Goal: Task Accomplishment & Management: Use online tool/utility

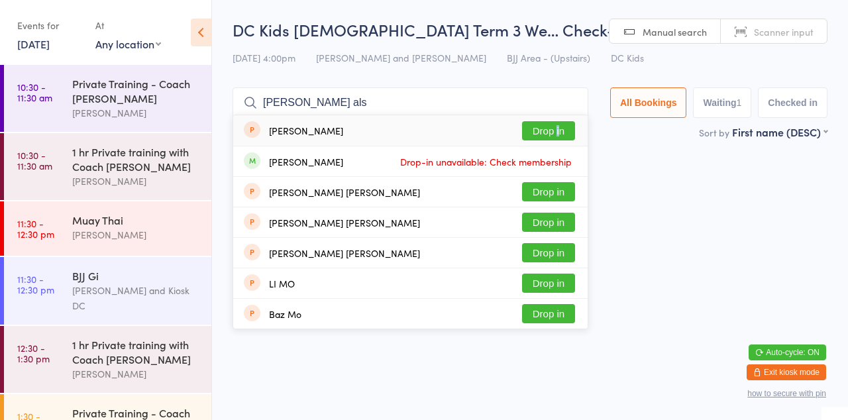
click at [559, 137] on button "Drop in" at bounding box center [548, 130] width 53 height 19
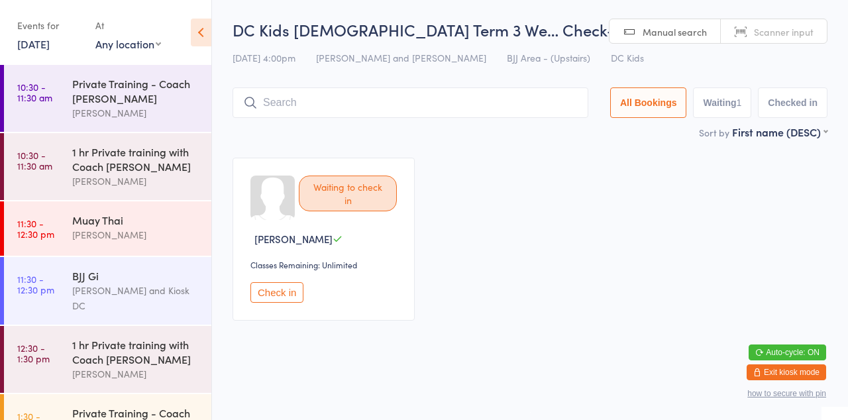
click at [545, 140] on main "DC Kids [DEMOGRAPHIC_DATA] Term 3 We… Check-in [DATE] 4:00pm [PERSON_NAME] and …" at bounding box center [530, 176] width 595 height 314
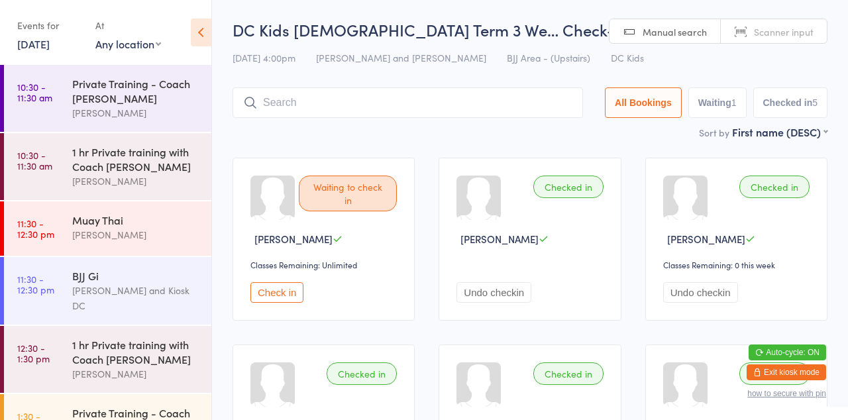
click at [367, 91] on input "search" at bounding box center [408, 102] width 351 height 30
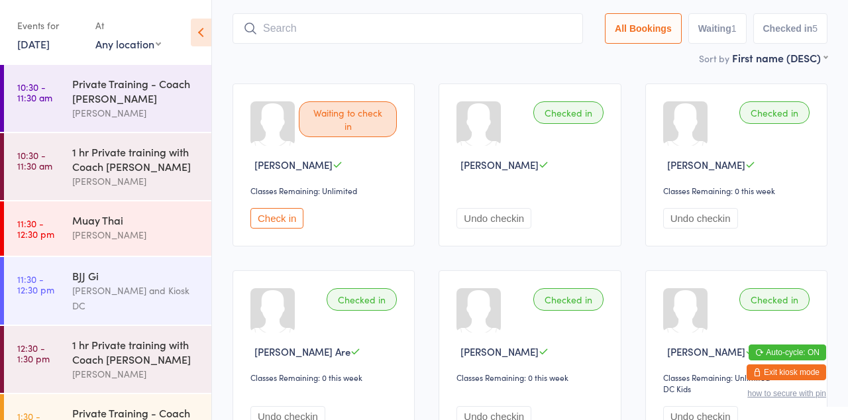
scroll to position [87, 0]
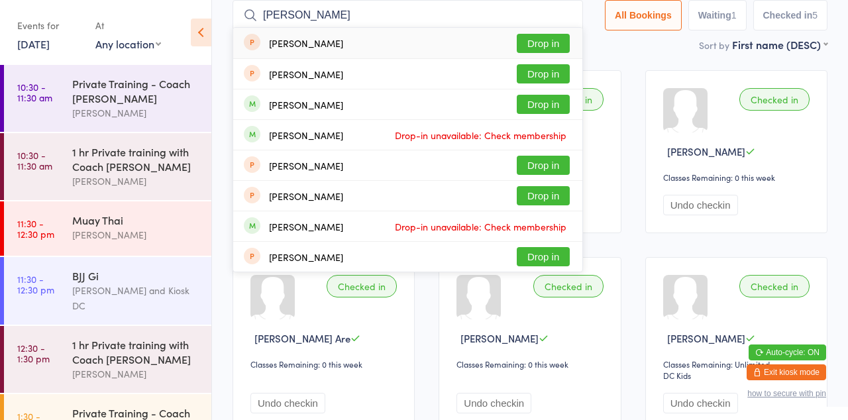
type input "[PERSON_NAME]"
click at [560, 46] on button "Drop in" at bounding box center [543, 43] width 53 height 19
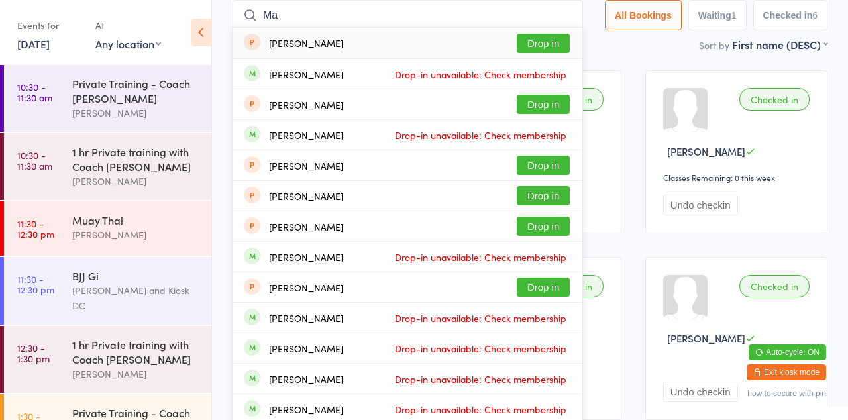
type input "M"
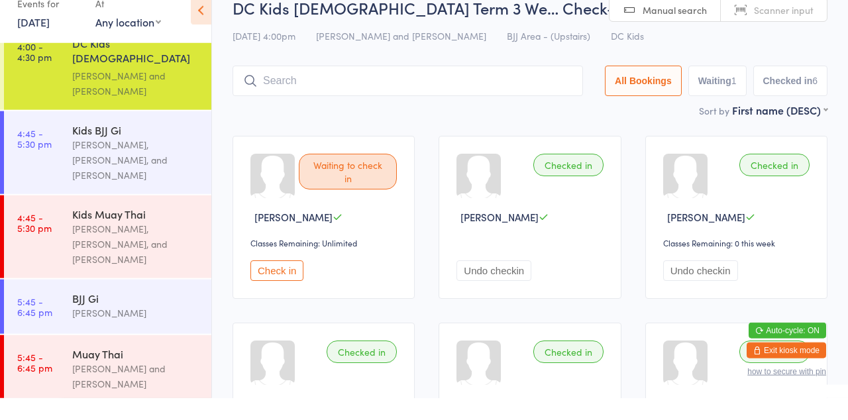
scroll to position [616, 0]
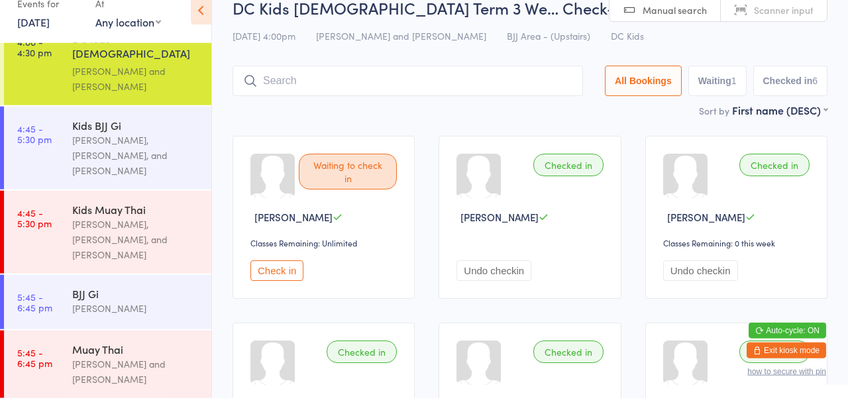
click at [148, 239] on div "[PERSON_NAME], [PERSON_NAME], and [PERSON_NAME]" at bounding box center [136, 262] width 128 height 46
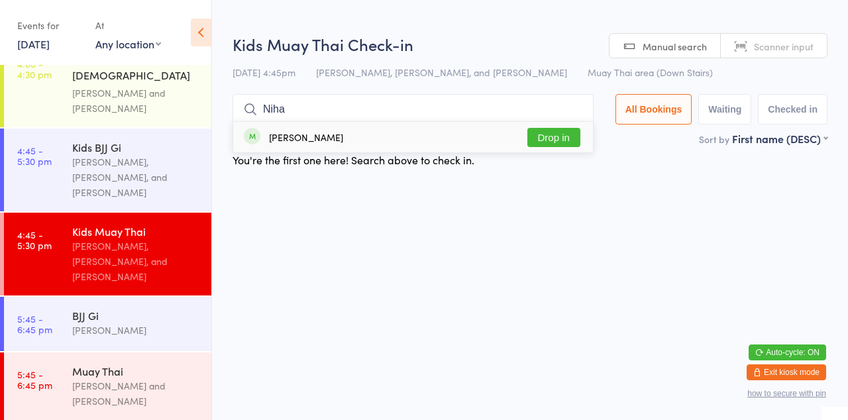
type input "Niha"
click at [565, 141] on button "Drop in" at bounding box center [554, 137] width 53 height 19
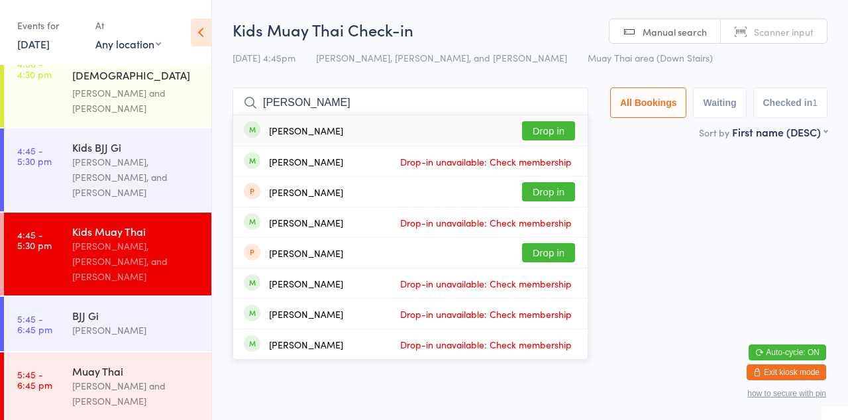
type input "[PERSON_NAME]"
click at [559, 133] on button "Drop in" at bounding box center [548, 130] width 53 height 19
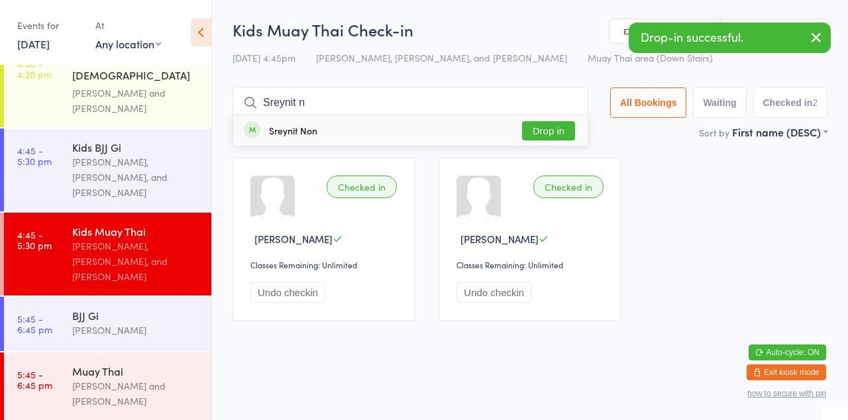
type input "Sreynit n"
click at [561, 136] on button "Drop in" at bounding box center [548, 130] width 53 height 19
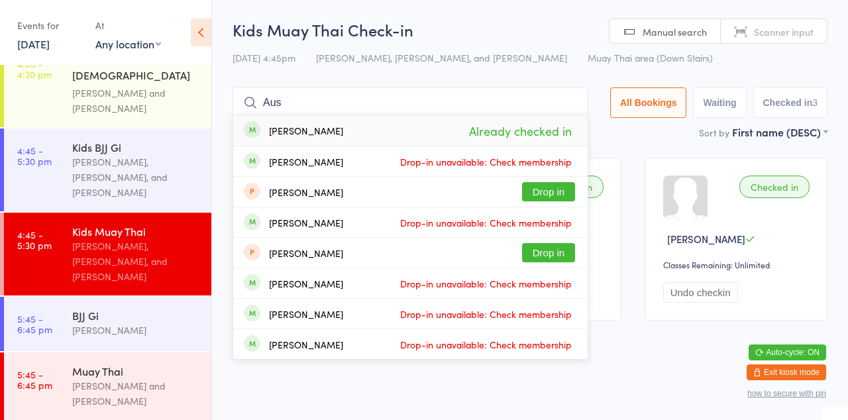
type input "Au"
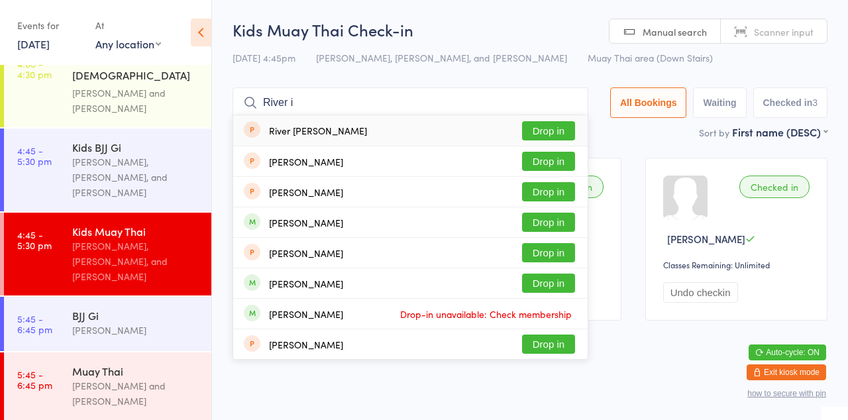
type input "River i"
click at [562, 134] on button "Drop in" at bounding box center [548, 130] width 53 height 19
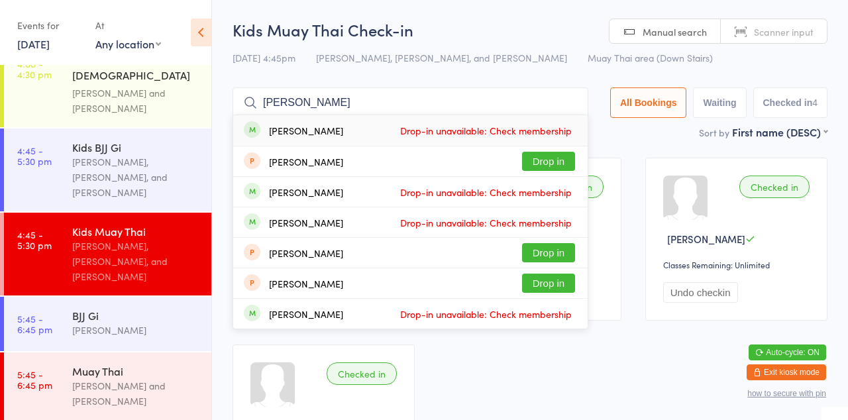
type input "[PERSON_NAME]"
click at [579, 118] on div "[PERSON_NAME] Drop-in unavailable: Check membership" at bounding box center [410, 130] width 355 height 30
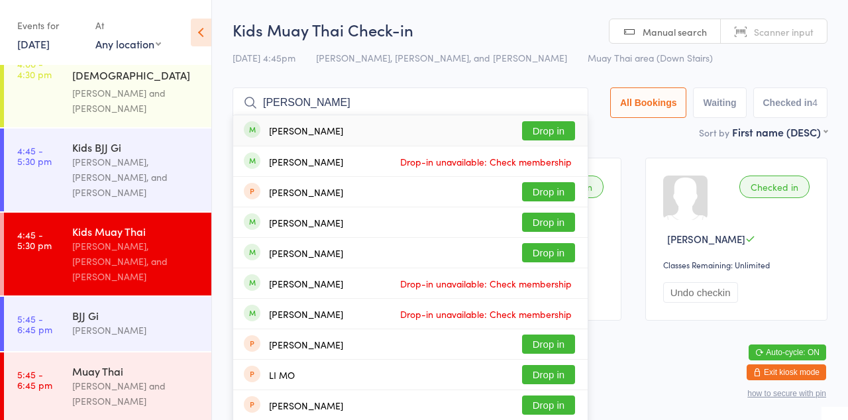
type input "[PERSON_NAME]"
click at [563, 129] on button "Drop in" at bounding box center [548, 130] width 53 height 19
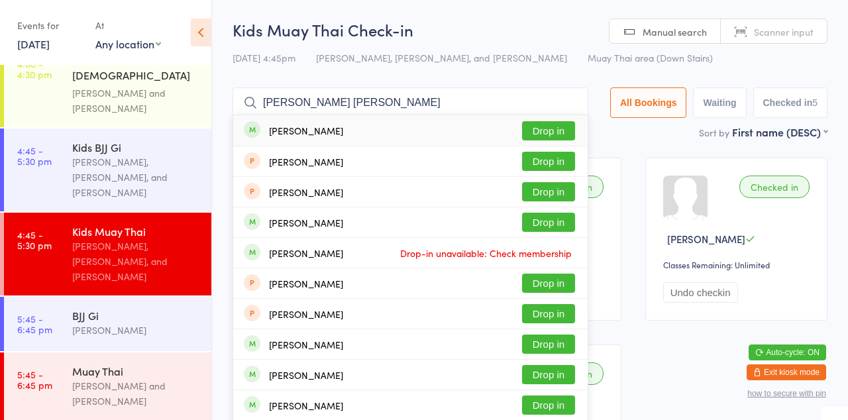
type input "[PERSON_NAME] [PERSON_NAME]"
click at [563, 135] on button "Drop in" at bounding box center [548, 130] width 53 height 19
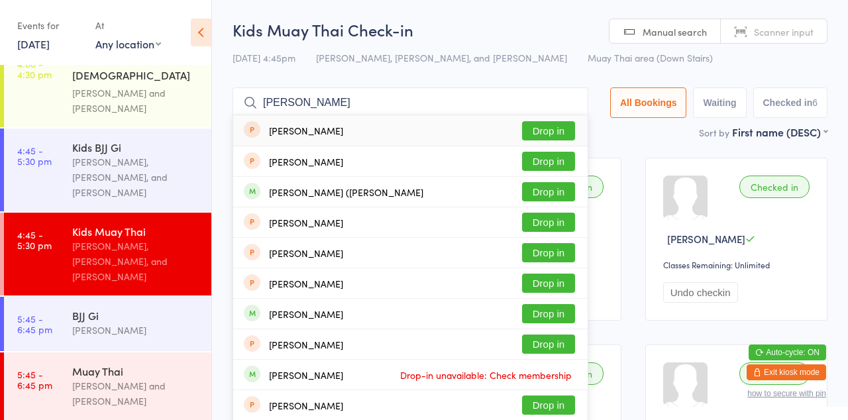
type input "[PERSON_NAME]"
click at [557, 195] on button "Drop in" at bounding box center [548, 191] width 53 height 19
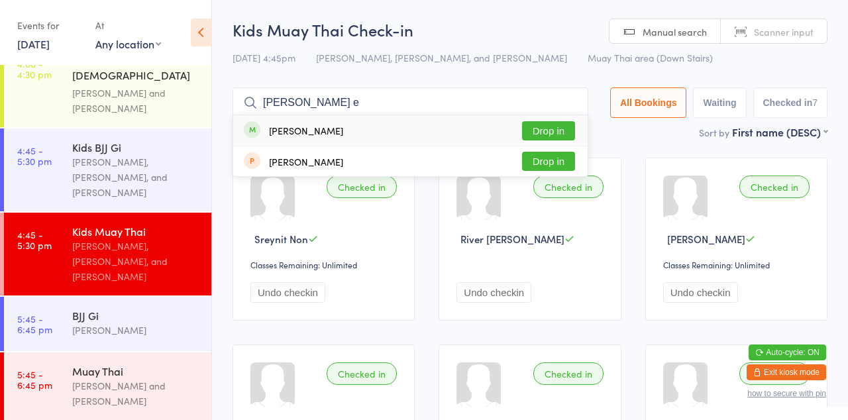
type input "[PERSON_NAME] e"
click at [559, 134] on button "Drop in" at bounding box center [548, 130] width 53 height 19
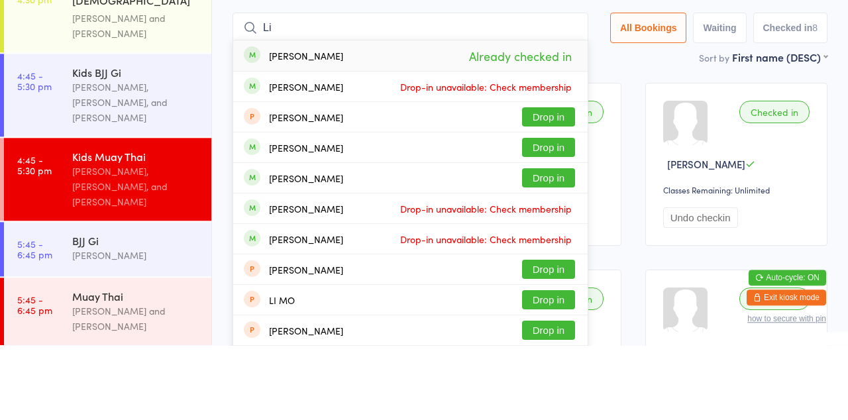
type input "L"
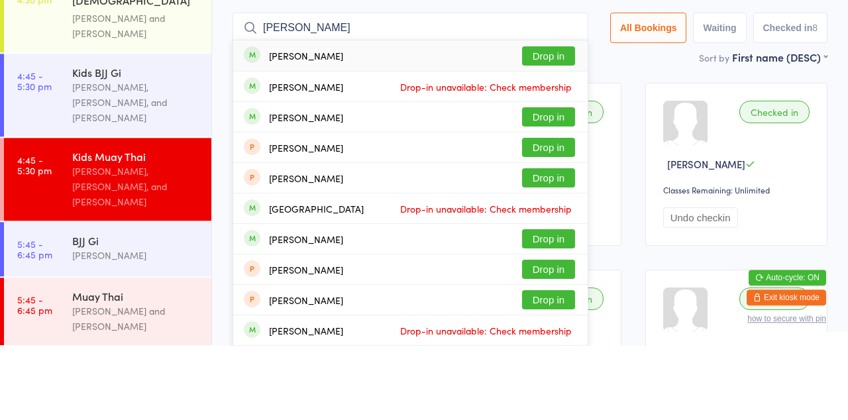
type input "[PERSON_NAME]"
click at [563, 133] on button "Drop in" at bounding box center [548, 130] width 53 height 19
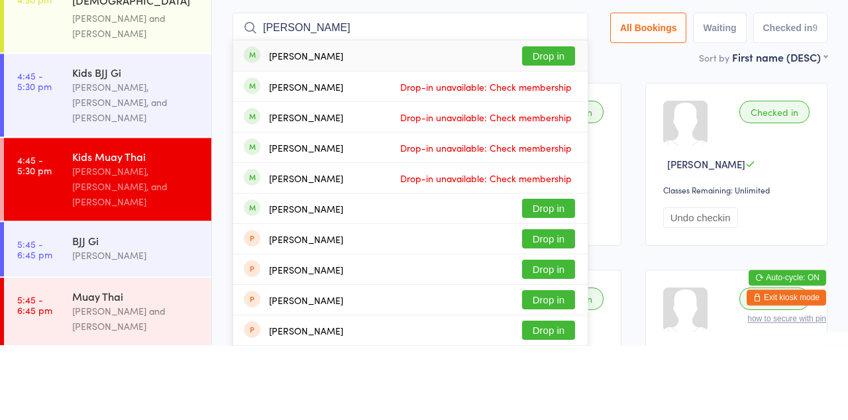
type input "[PERSON_NAME]"
click at [561, 288] on button "Drop in" at bounding box center [548, 283] width 53 height 19
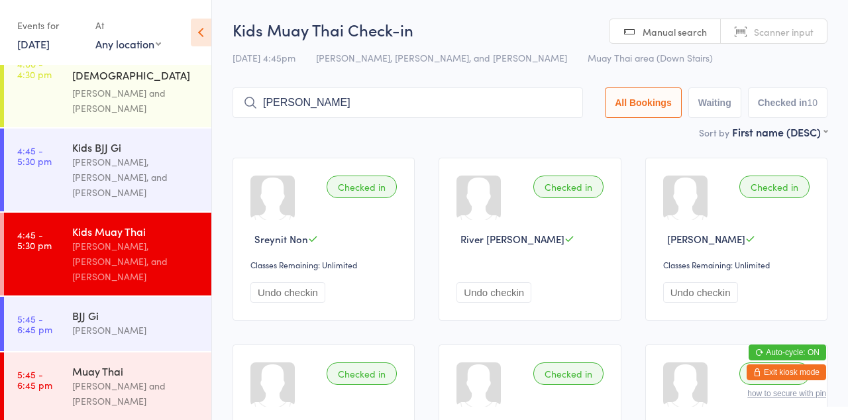
type input "[PERSON_NAME]"
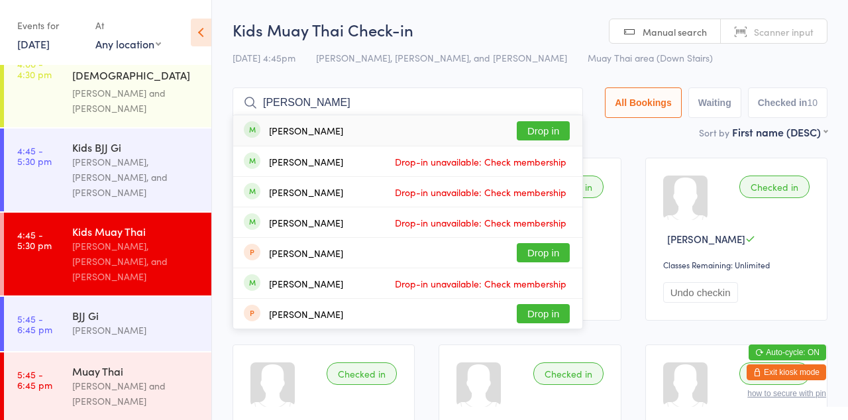
click at [557, 148] on div "[PERSON_NAME] Drop-in unavailable: Check membership" at bounding box center [407, 161] width 349 height 30
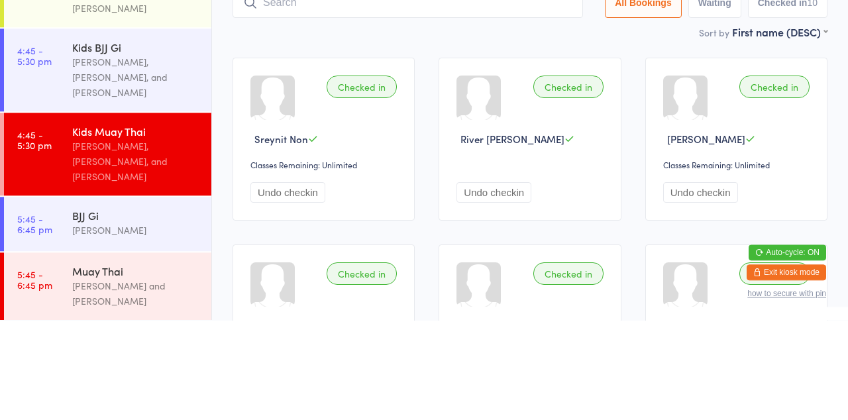
click at [113, 353] on div "Muay Thai [PERSON_NAME] and [PERSON_NAME]" at bounding box center [141, 387] width 139 height 68
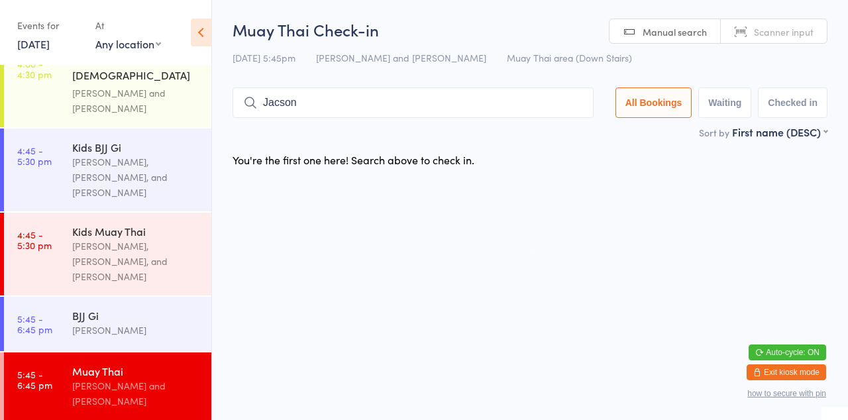
type input "Jacson"
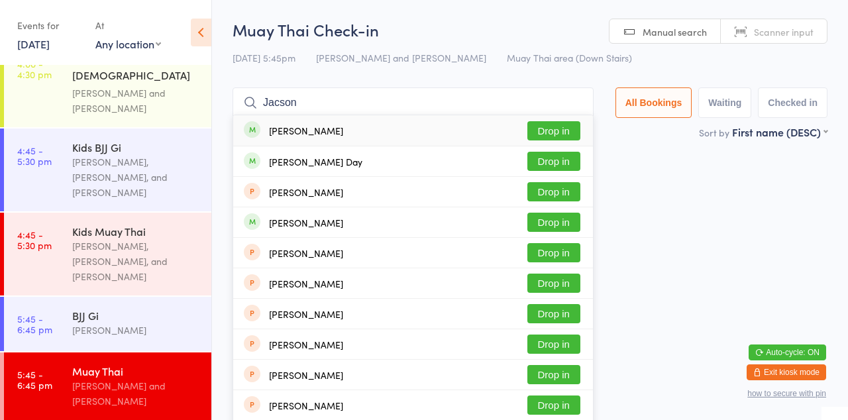
click at [559, 135] on button "Drop in" at bounding box center [554, 130] width 53 height 19
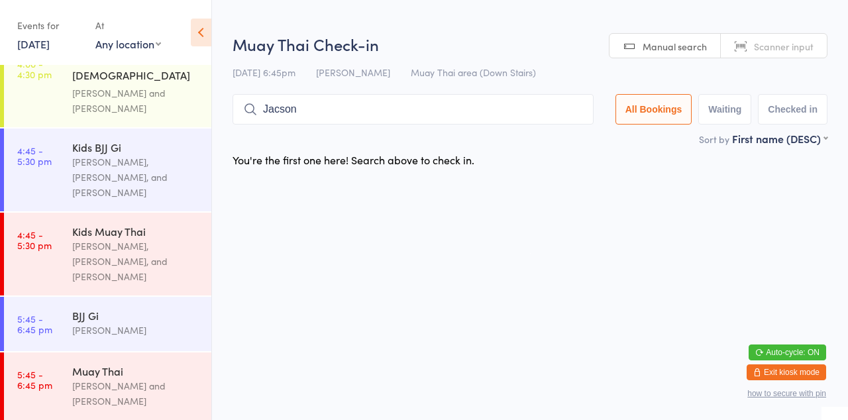
type input "Jacson"
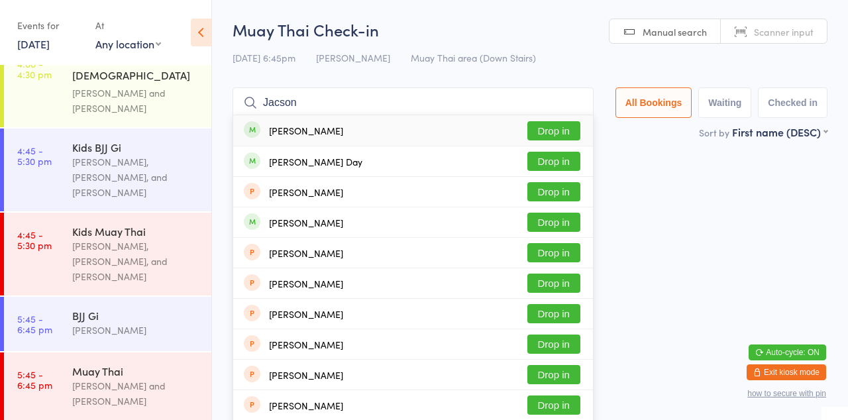
click at [555, 135] on button "Drop in" at bounding box center [554, 130] width 53 height 19
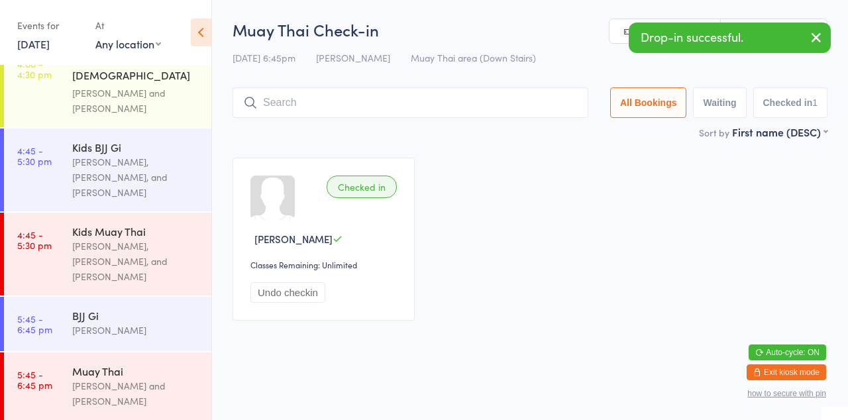
click at [103, 239] on div "[PERSON_NAME], [PERSON_NAME], and [PERSON_NAME]" at bounding box center [136, 262] width 128 height 46
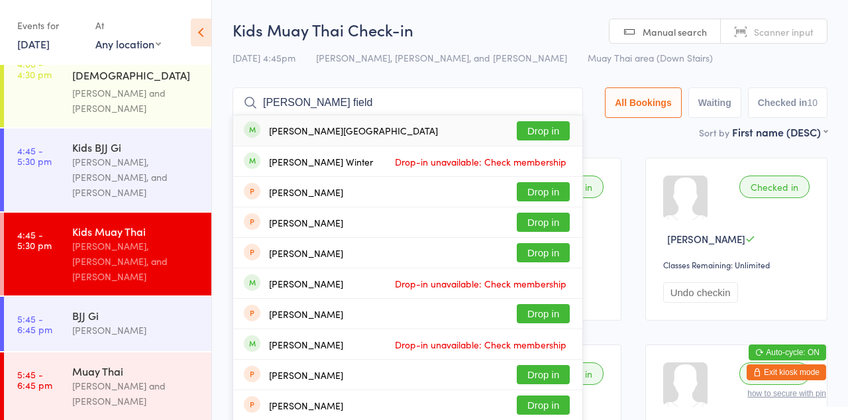
type input "[PERSON_NAME] field"
click at [565, 132] on button "Drop in" at bounding box center [543, 130] width 53 height 19
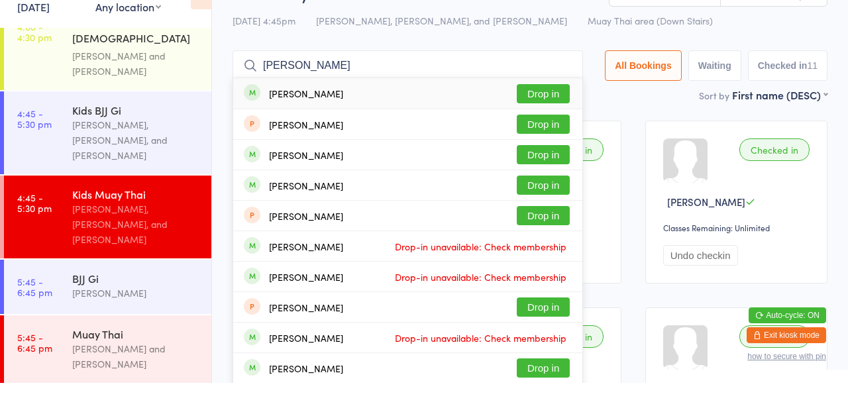
type input "[PERSON_NAME]"
click at [565, 196] on button "Drop in" at bounding box center [543, 191] width 53 height 19
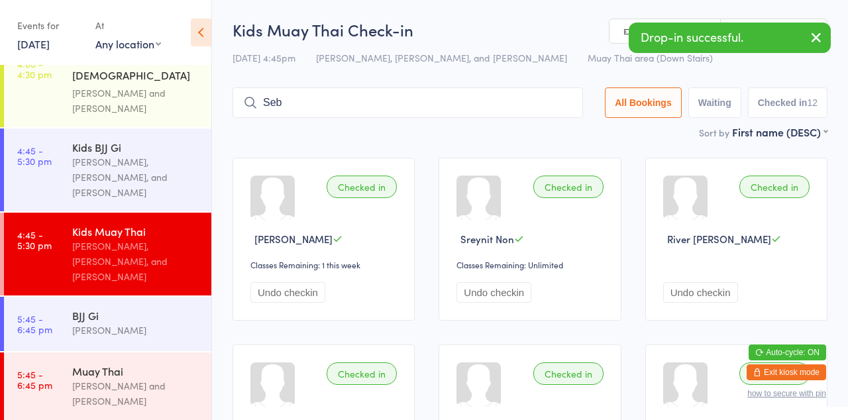
type input "Seb"
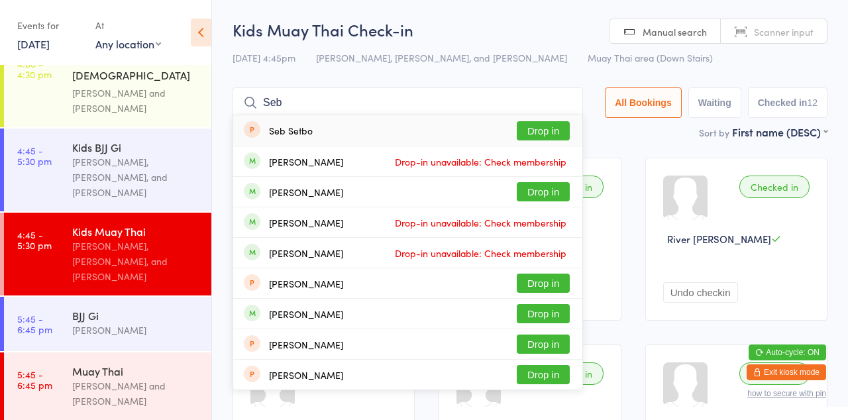
click at [561, 187] on button "Drop in" at bounding box center [543, 191] width 53 height 19
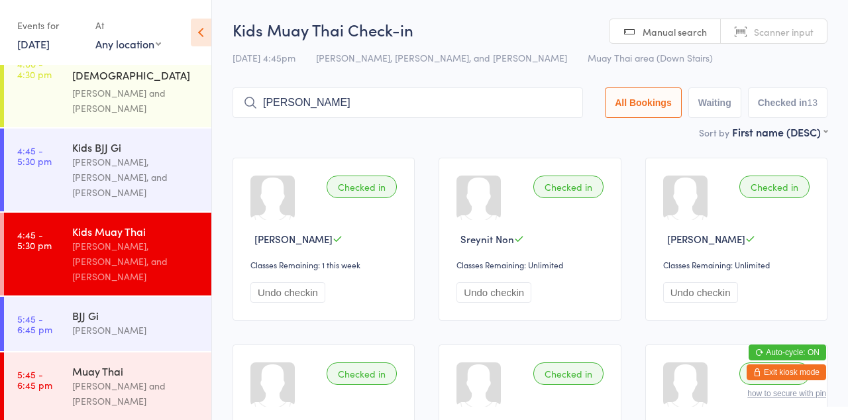
type input "[PERSON_NAME]"
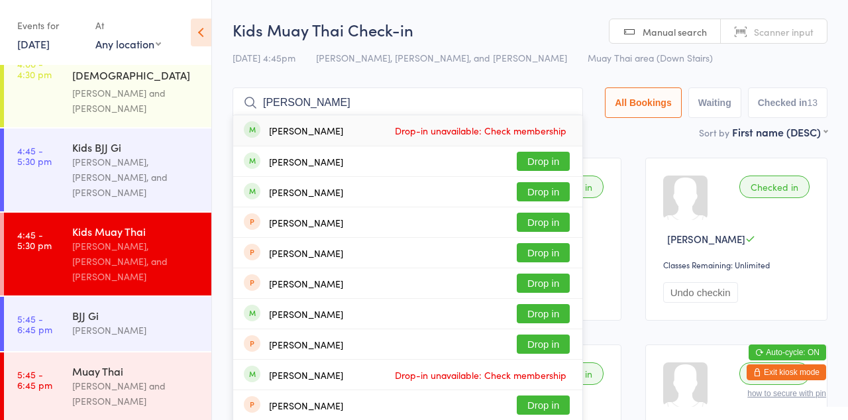
click at [550, 164] on button "Drop in" at bounding box center [543, 161] width 53 height 19
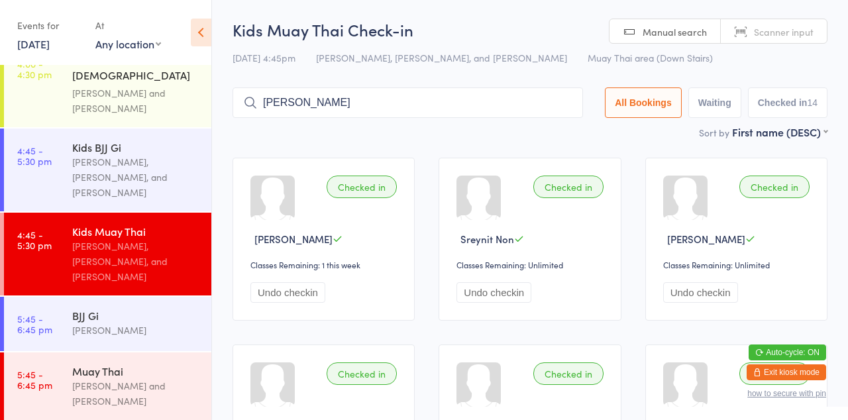
type input "[PERSON_NAME]"
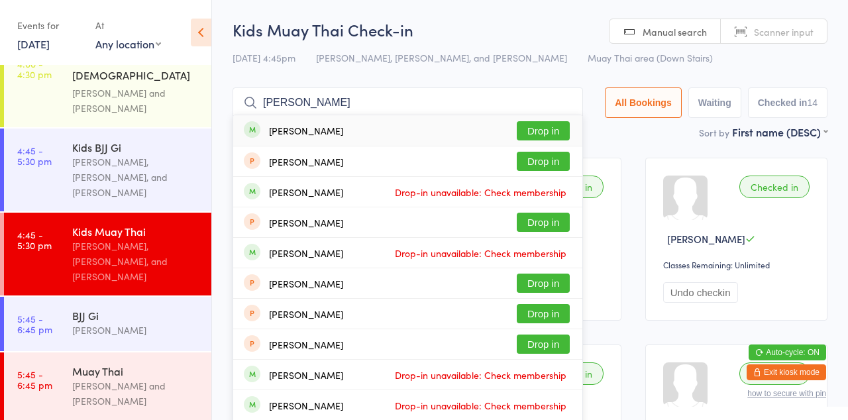
click at [557, 129] on button "Drop in" at bounding box center [543, 130] width 53 height 19
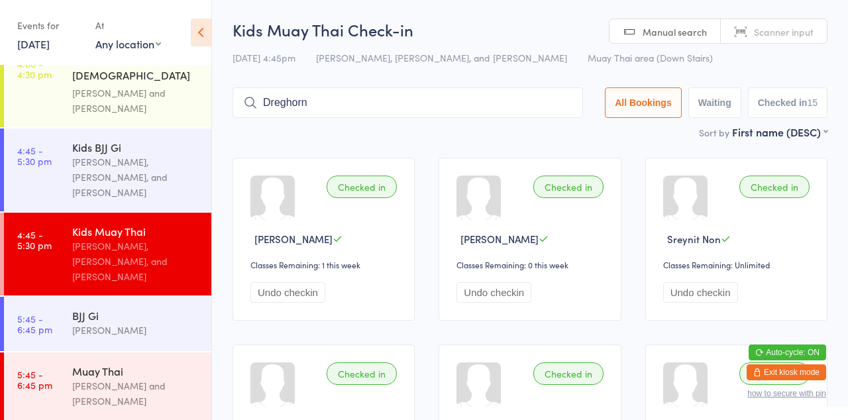
type input "Dreghorn"
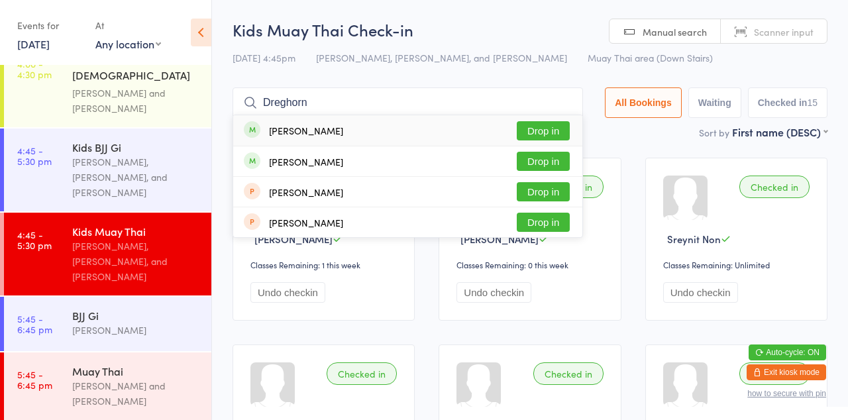
click at [550, 127] on button "Drop in" at bounding box center [543, 130] width 53 height 19
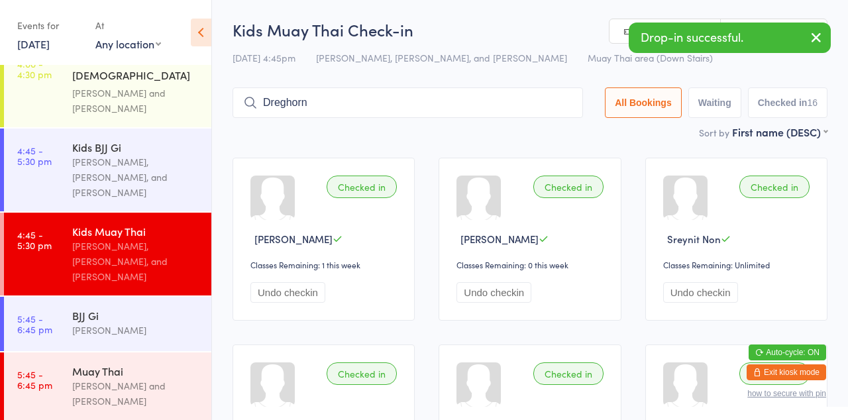
type input "Dreghorn"
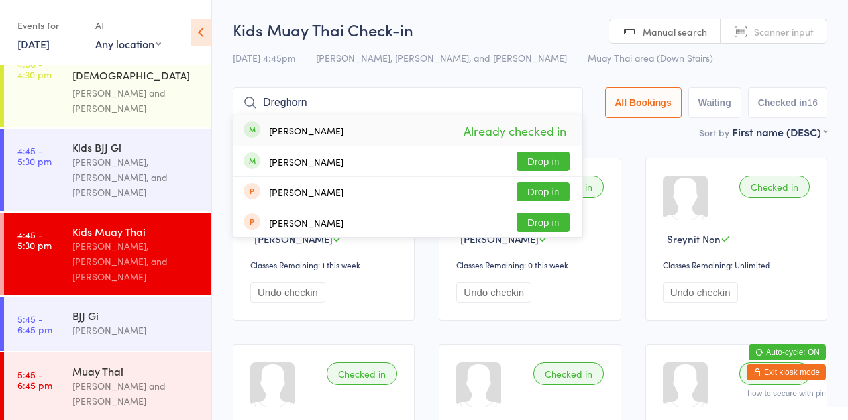
click at [554, 164] on button "Drop in" at bounding box center [543, 161] width 53 height 19
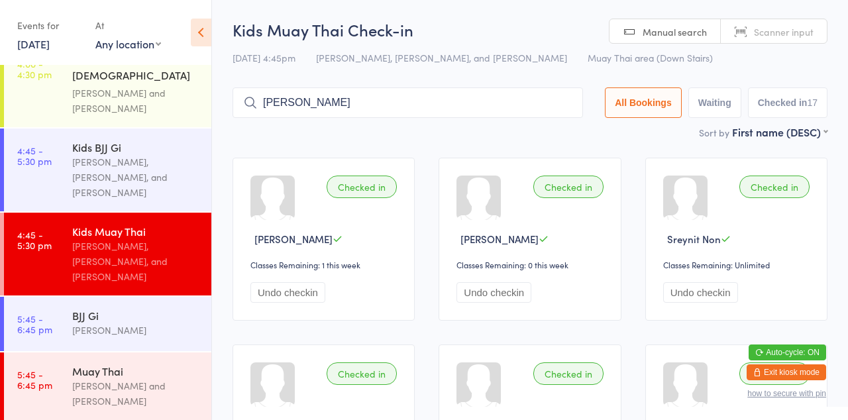
type input "[PERSON_NAME]"
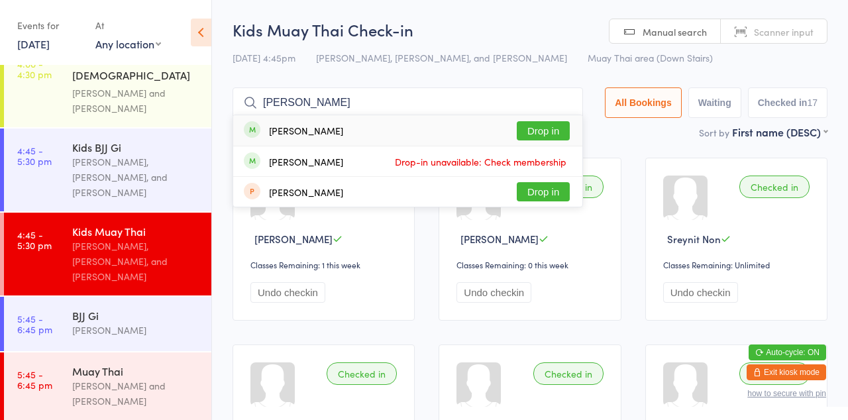
click at [552, 132] on button "Drop in" at bounding box center [543, 130] width 53 height 19
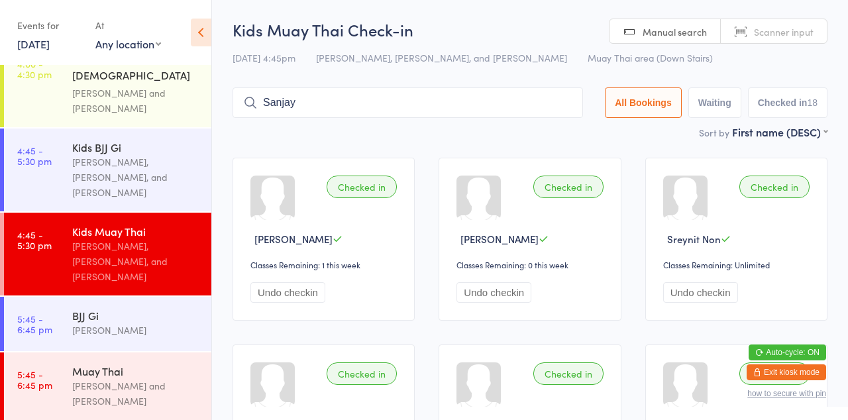
type input "Sanjay"
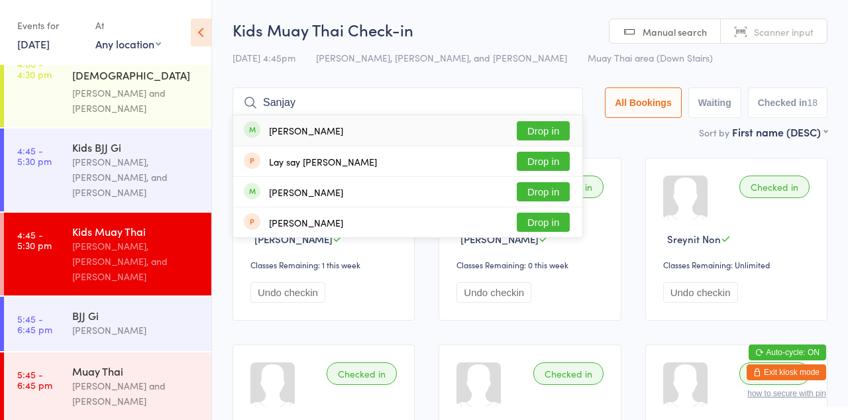
click at [559, 135] on button "Drop in" at bounding box center [543, 130] width 53 height 19
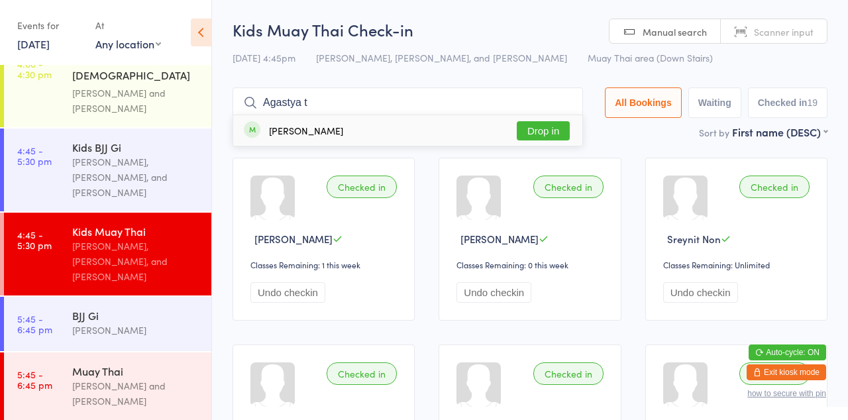
type input "Agastya t"
click at [554, 135] on button "Drop in" at bounding box center [543, 130] width 53 height 19
click at [563, 103] on input "Tejas" at bounding box center [408, 102] width 351 height 30
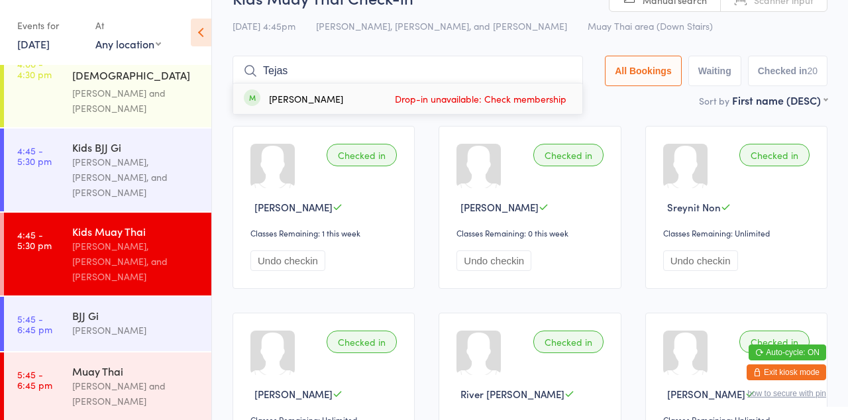
scroll to position [87, 0]
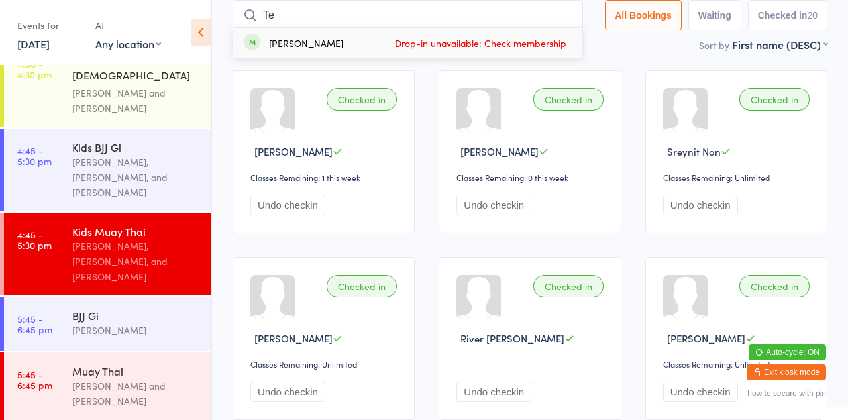
type input "T"
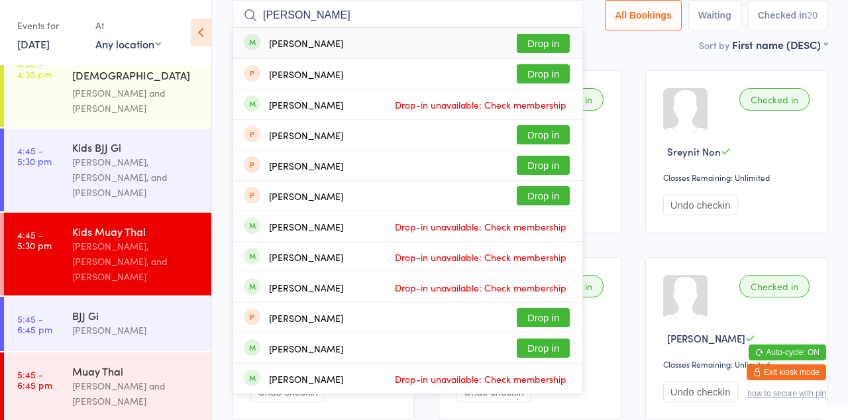
type input "[PERSON_NAME]"
click at [558, 48] on button "Drop in" at bounding box center [543, 43] width 53 height 19
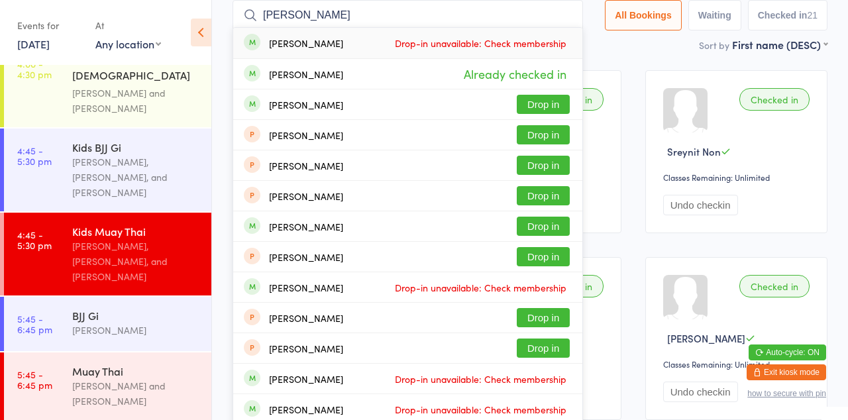
type input "[PERSON_NAME]"
click at [552, 107] on button "Drop in" at bounding box center [543, 104] width 53 height 19
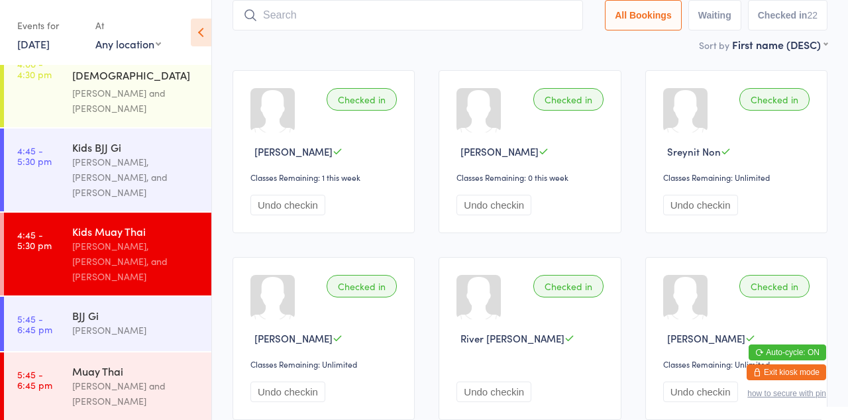
click at [449, 72] on div "Checked in [PERSON_NAME] Classes Remaining: 0 this week Undo checkin" at bounding box center [530, 151] width 182 height 163
click at [137, 379] on div "[PERSON_NAME] and [PERSON_NAME]" at bounding box center [136, 394] width 128 height 30
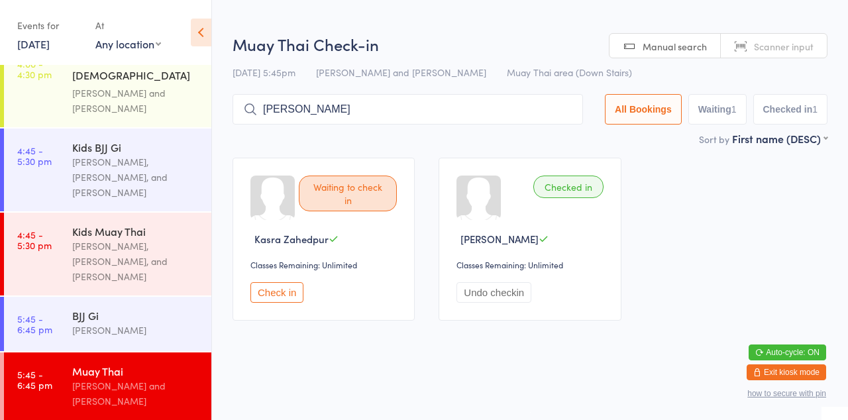
type input "[PERSON_NAME]"
click at [536, 141] on button "Drop in" at bounding box center [543, 137] width 53 height 19
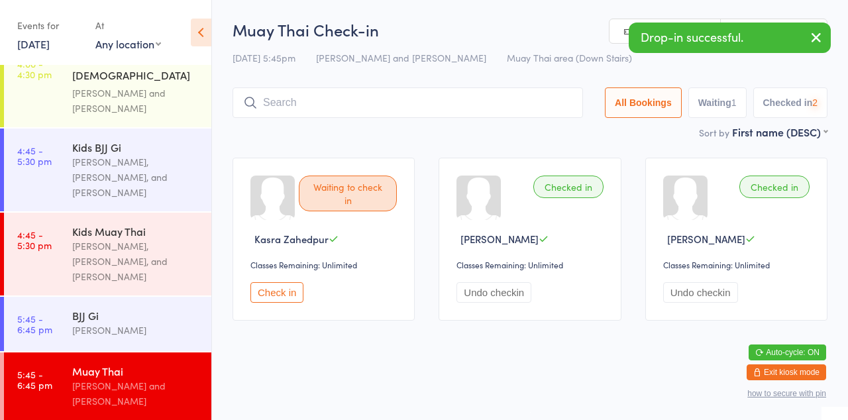
click at [495, 38] on h2 "Muay Thai Check-in" at bounding box center [530, 30] width 595 height 22
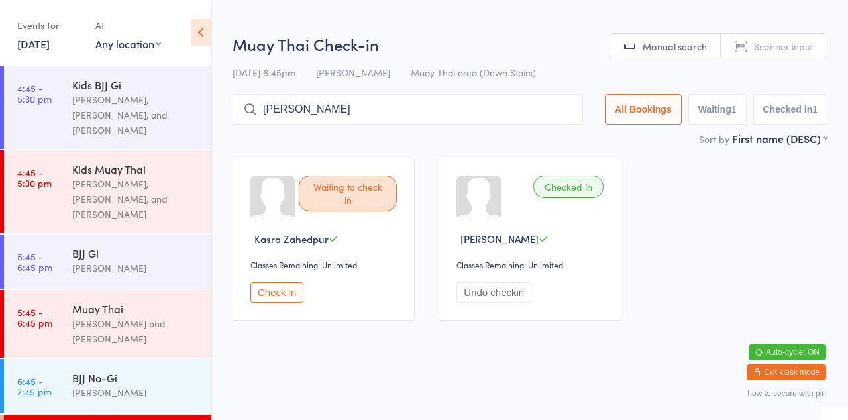
type input "[PERSON_NAME]"
click at [545, 136] on button "Drop in" at bounding box center [543, 137] width 53 height 19
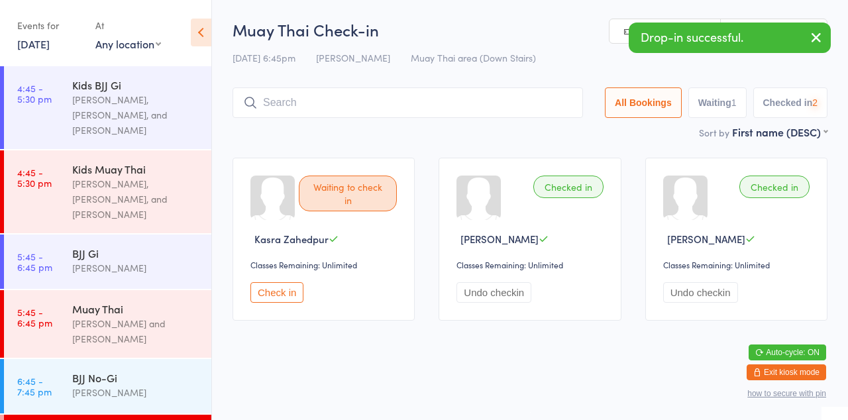
click at [512, 38] on h2 "Muay Thai Check-in" at bounding box center [530, 30] width 595 height 22
click at [145, 316] on div "[PERSON_NAME] and [PERSON_NAME]" at bounding box center [136, 331] width 128 height 30
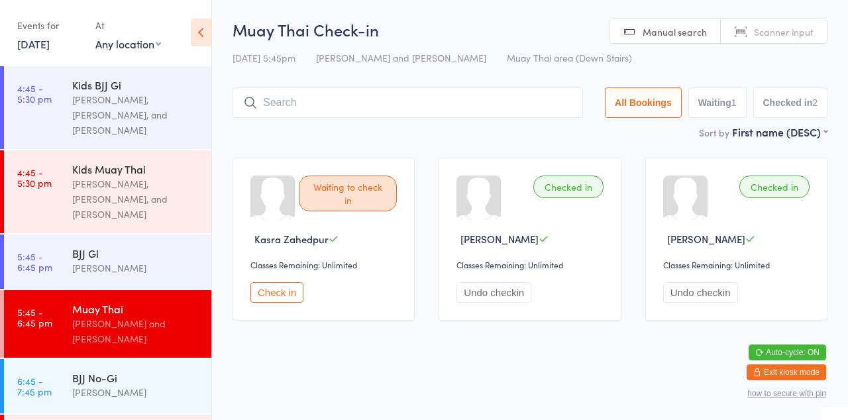
click at [118, 316] on div "[PERSON_NAME] and [PERSON_NAME]" at bounding box center [136, 331] width 128 height 30
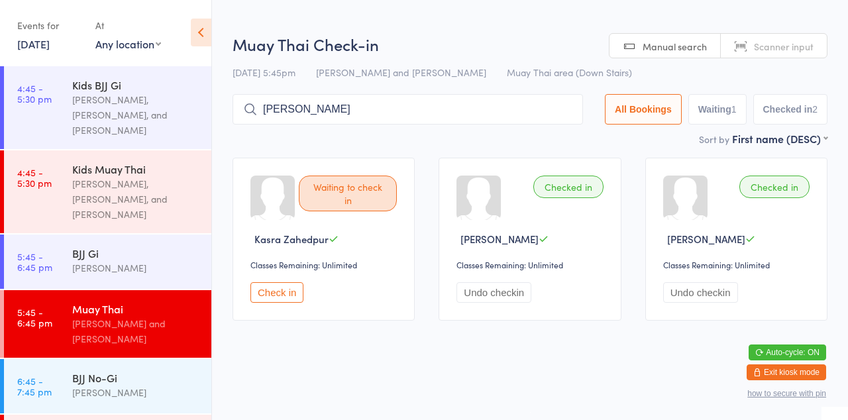
type input "[PERSON_NAME]"
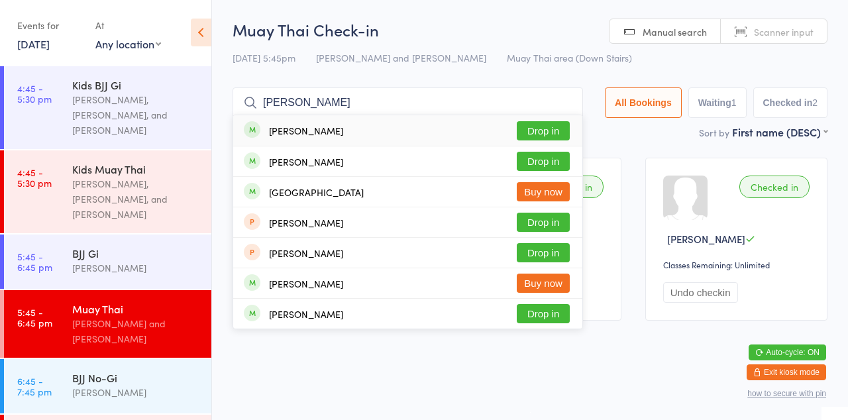
click at [563, 134] on button "Drop in" at bounding box center [543, 130] width 53 height 19
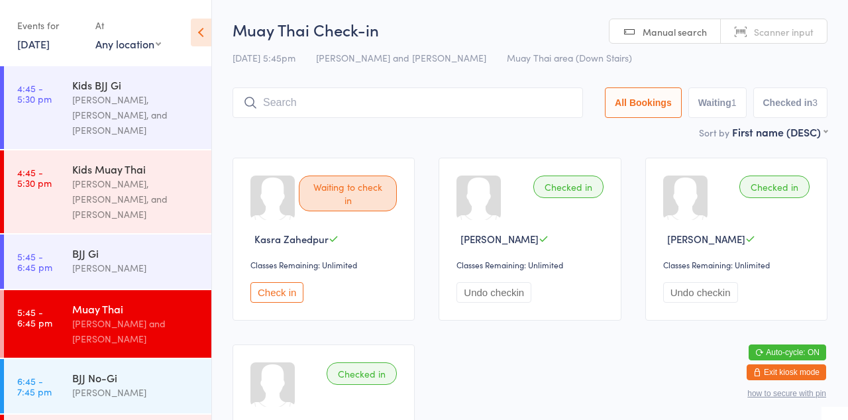
click at [99, 316] on div "[PERSON_NAME] and [PERSON_NAME]" at bounding box center [136, 331] width 128 height 30
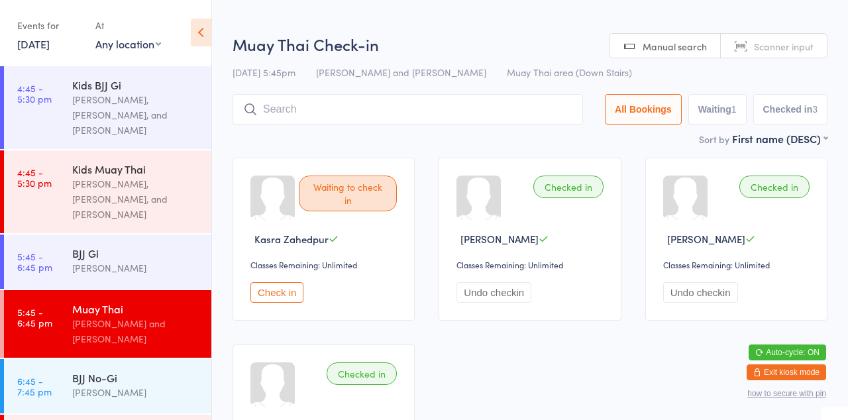
click at [283, 114] on input "search" at bounding box center [408, 109] width 351 height 30
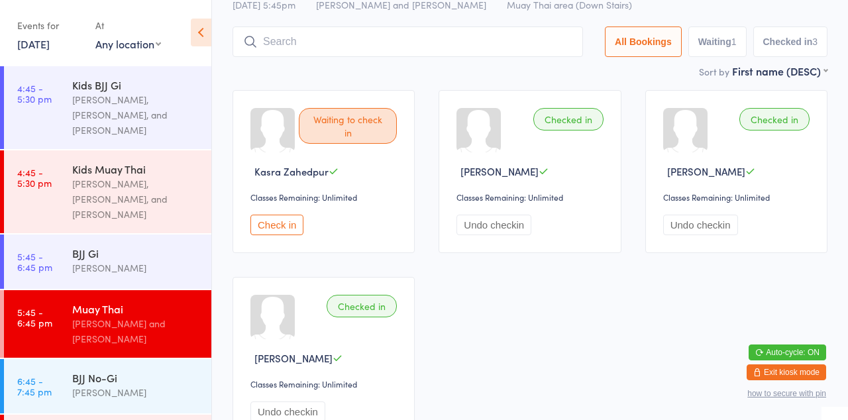
scroll to position [94, 0]
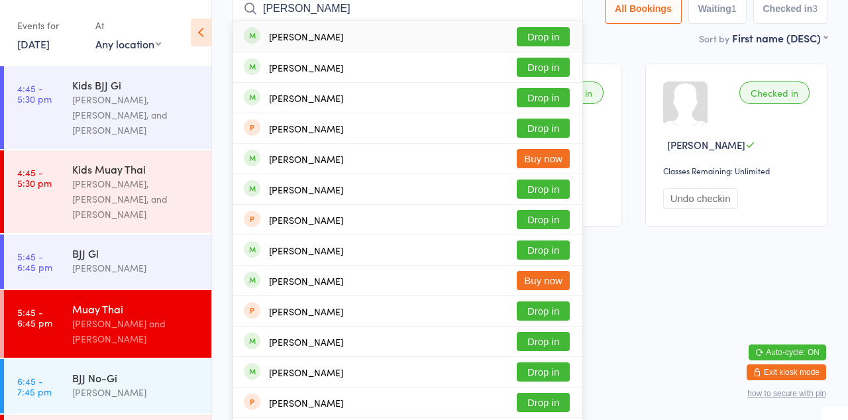
type input "[PERSON_NAME]"
click at [555, 70] on button "Drop in" at bounding box center [543, 67] width 53 height 19
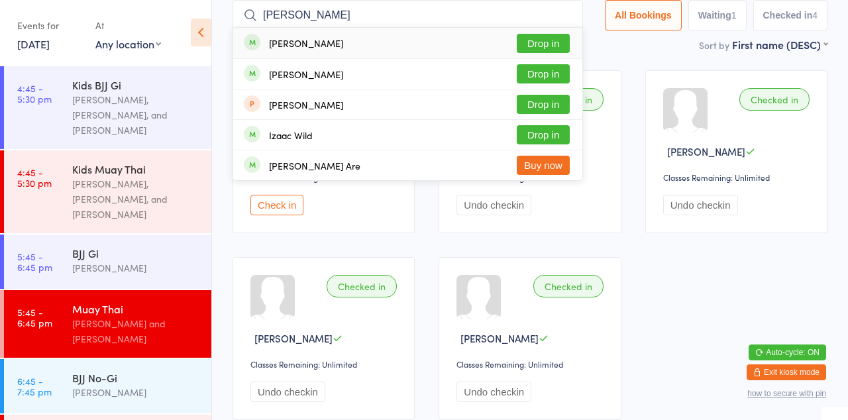
type input "[PERSON_NAME]"
click at [560, 42] on button "Drop in" at bounding box center [543, 43] width 53 height 19
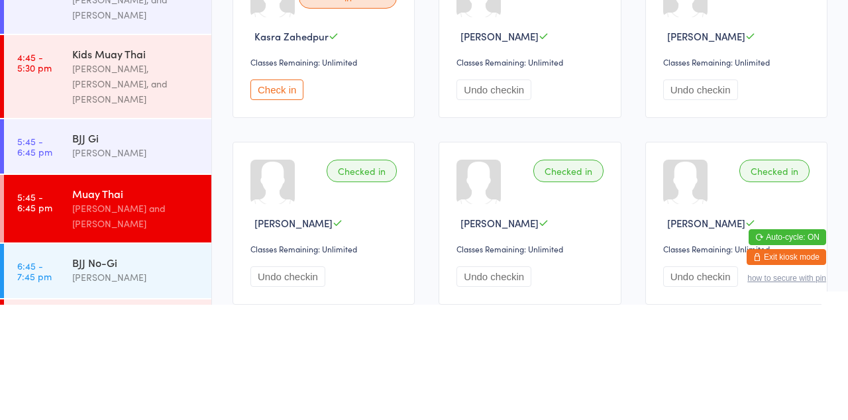
scroll to position [616, 0]
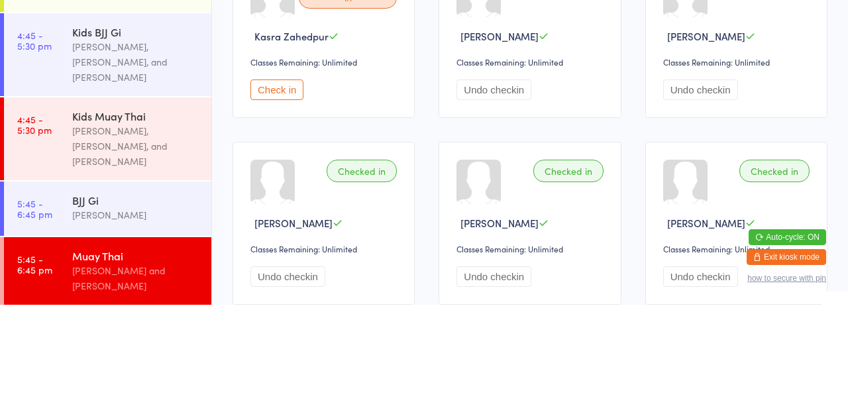
click at [80, 364] on div "Muay Thai" at bounding box center [136, 371] width 128 height 15
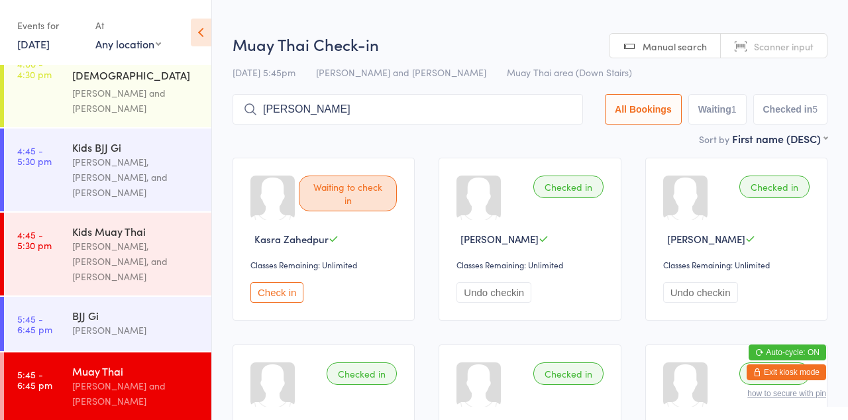
type input "[PERSON_NAME]"
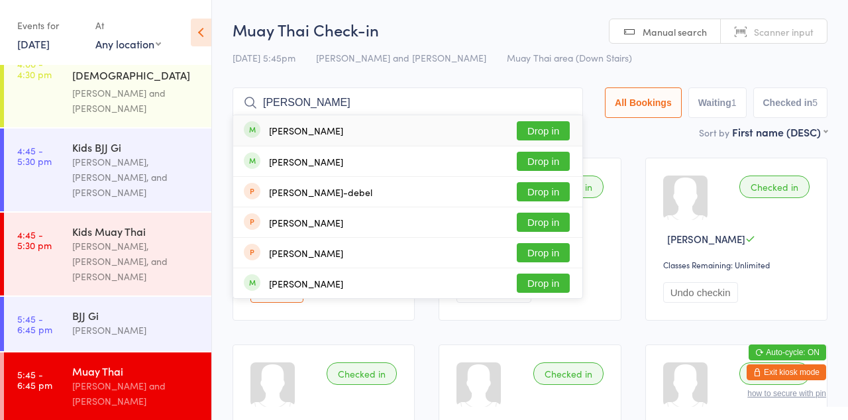
click at [549, 133] on button "Drop in" at bounding box center [543, 130] width 53 height 19
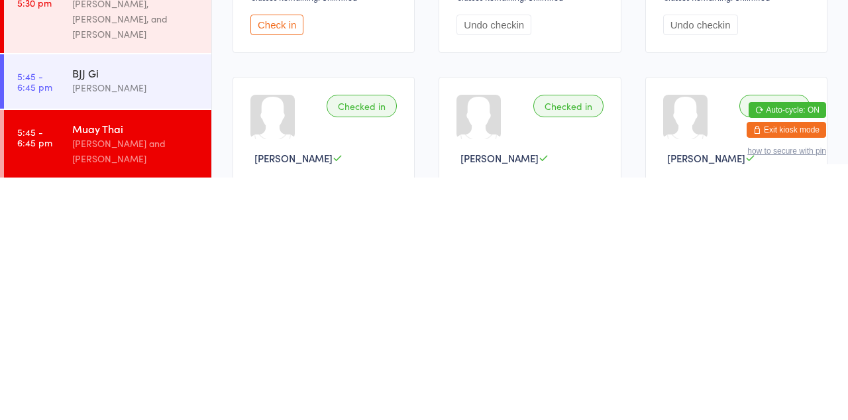
scroll to position [27, 0]
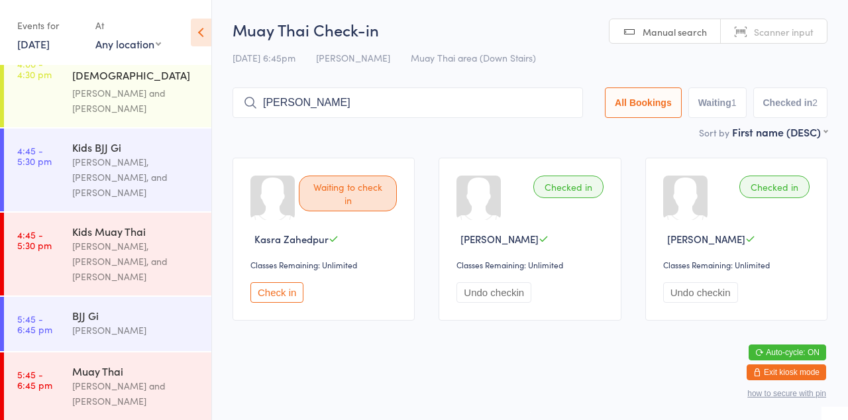
type input "[PERSON_NAME]"
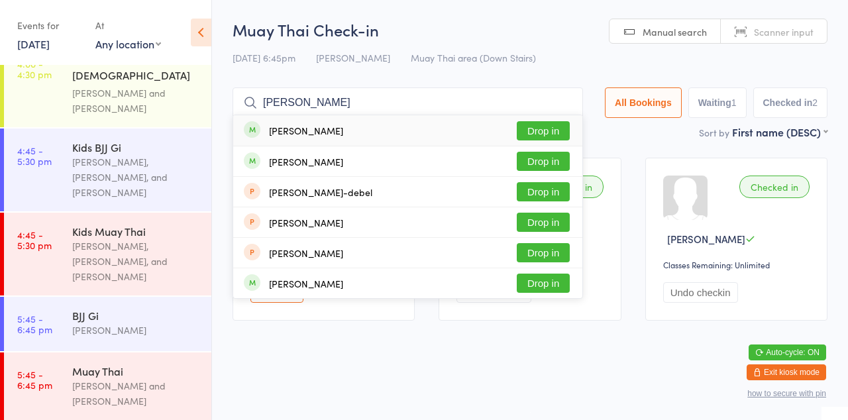
click at [538, 133] on button "Drop in" at bounding box center [543, 130] width 53 height 19
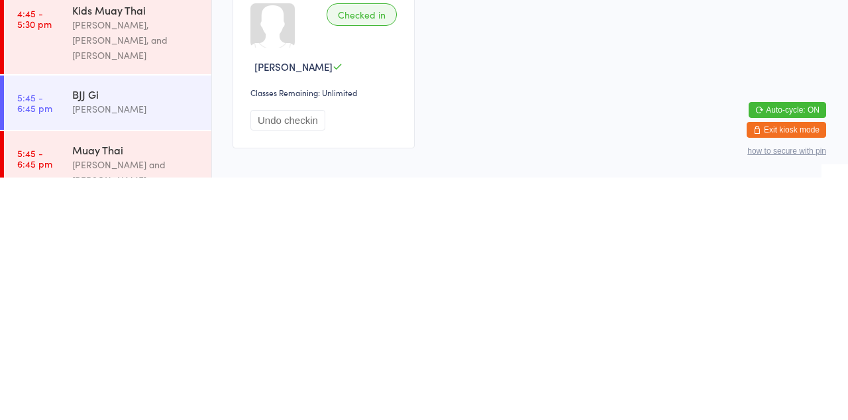
scroll to position [585, 0]
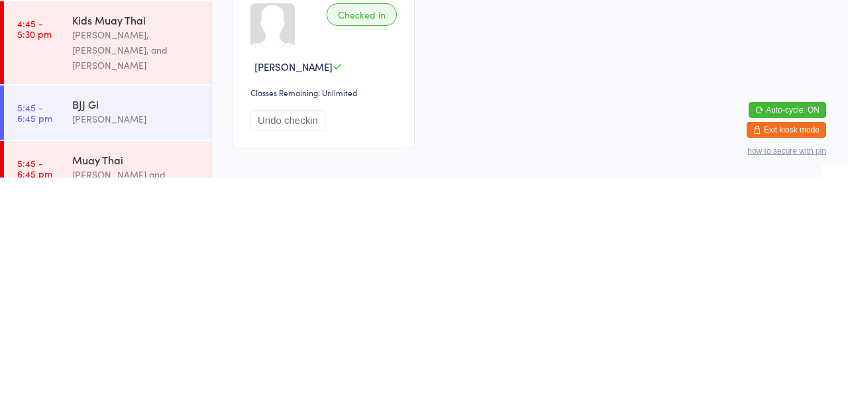
click at [125, 410] on div "[PERSON_NAME] and [PERSON_NAME]" at bounding box center [136, 425] width 128 height 30
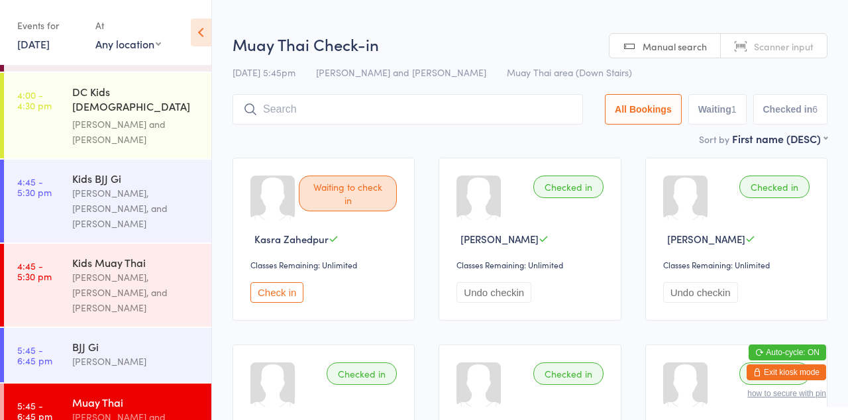
scroll to position [616, 0]
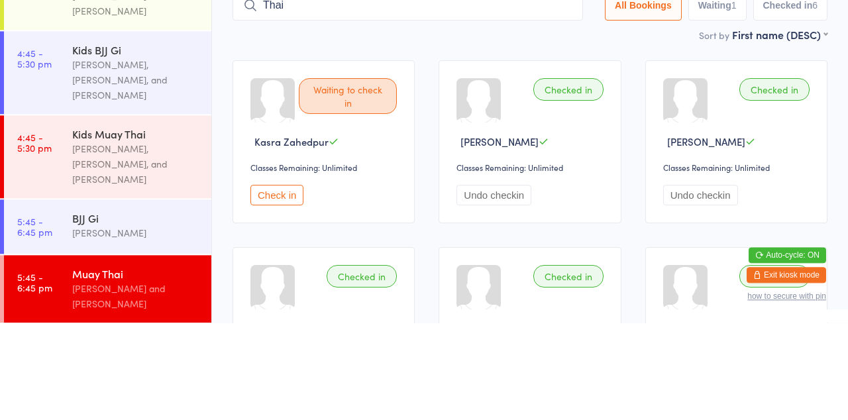
type input "Thai"
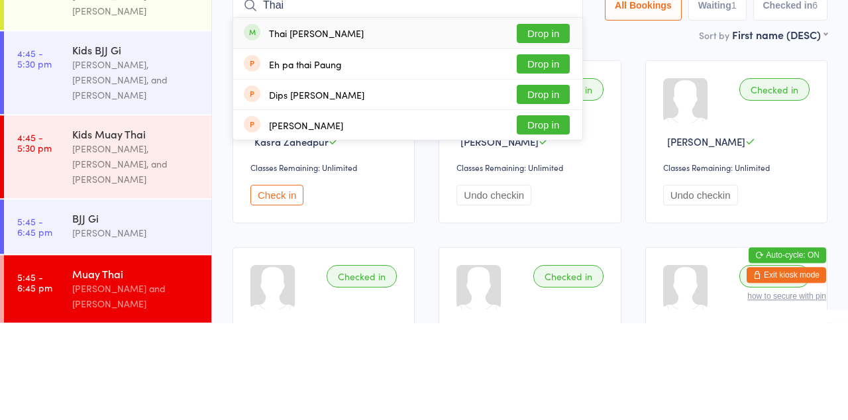
click at [554, 134] on button "Drop in" at bounding box center [543, 130] width 53 height 19
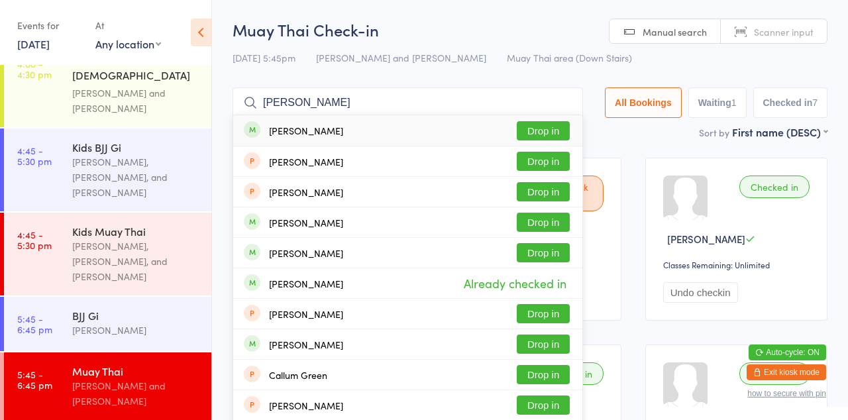
type input "[PERSON_NAME]"
click at [549, 126] on button "Drop in" at bounding box center [543, 130] width 53 height 19
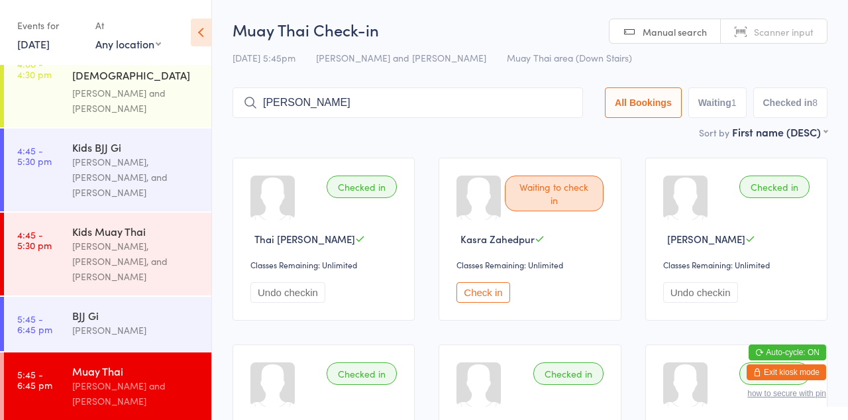
type input "[PERSON_NAME]"
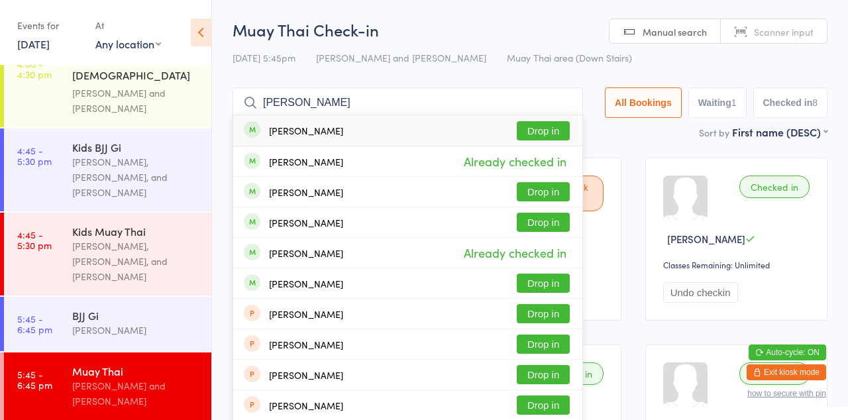
click at [561, 227] on button "Drop in" at bounding box center [543, 222] width 53 height 19
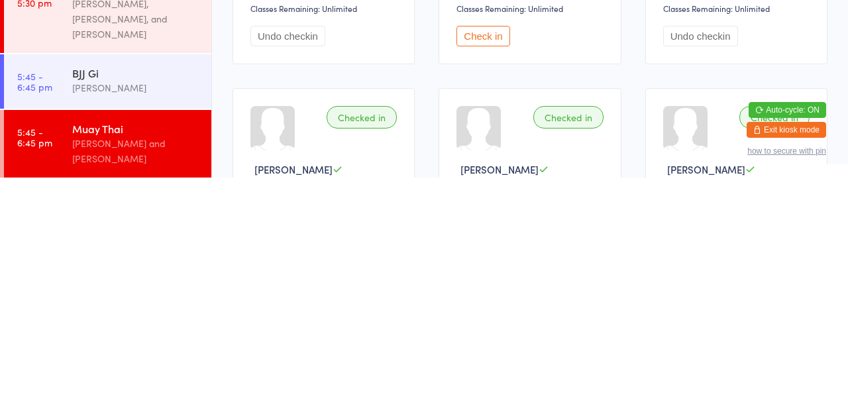
scroll to position [14, 0]
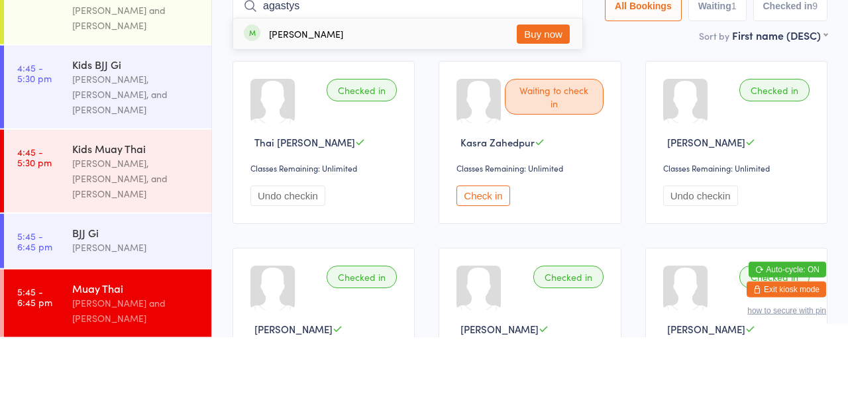
click at [658, 124] on div "Sort by First name (DESC) First name (ASC) First name (DESC) Last name (ASC) La…" at bounding box center [530, 118] width 595 height 15
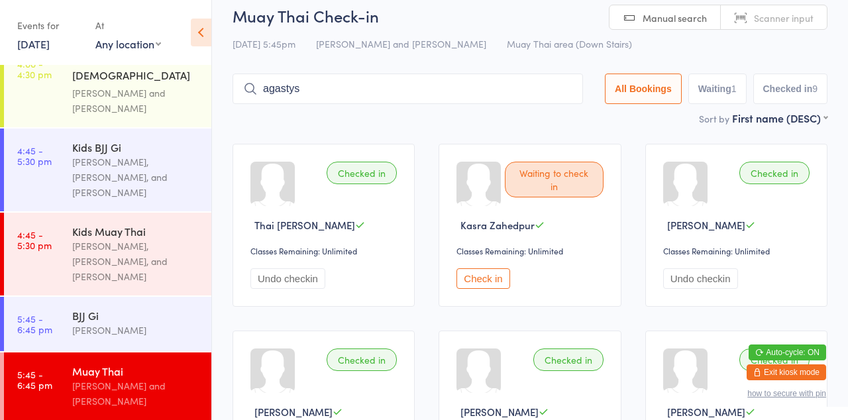
click at [518, 94] on input "agastys" at bounding box center [408, 89] width 351 height 30
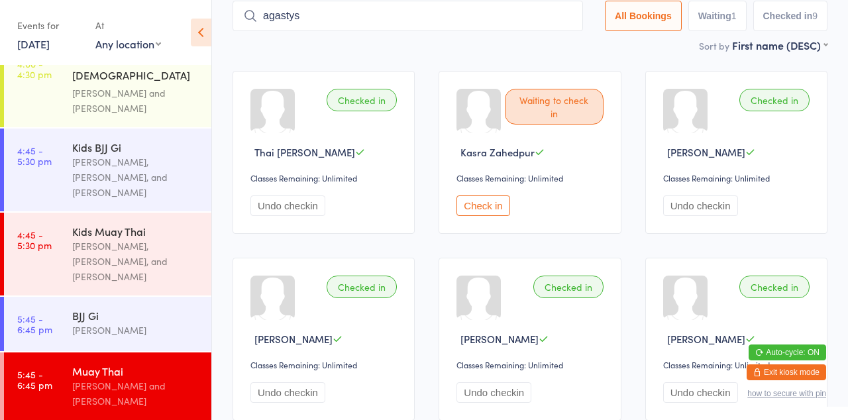
scroll to position [88, 0]
type input "agastysj"
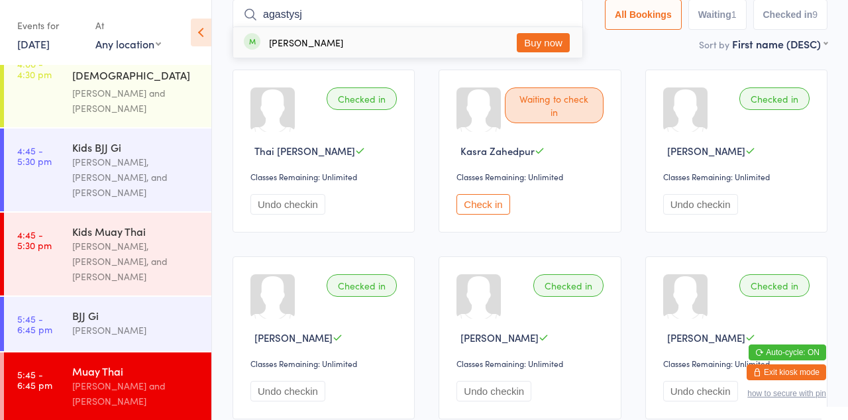
click at [570, 17] on input "agastysj" at bounding box center [408, 14] width 351 height 30
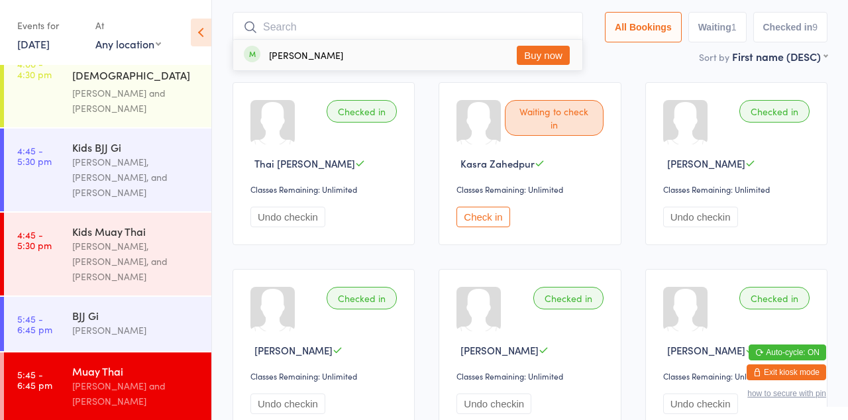
scroll to position [87, 0]
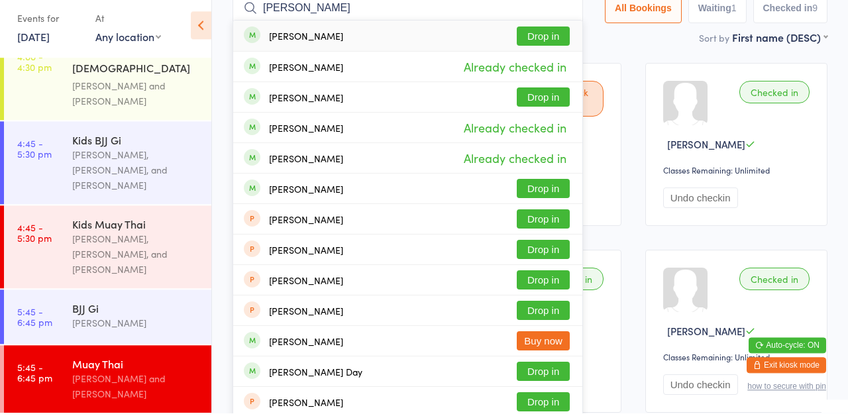
type input "[PERSON_NAME]"
click at [563, 197] on button "Drop in" at bounding box center [543, 195] width 53 height 19
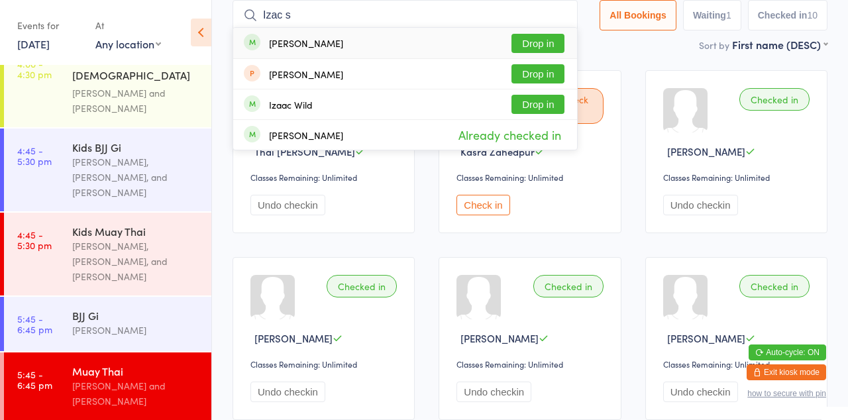
type input "Izac s"
click at [536, 60] on div "[PERSON_NAME] Drop in" at bounding box center [405, 74] width 344 height 30
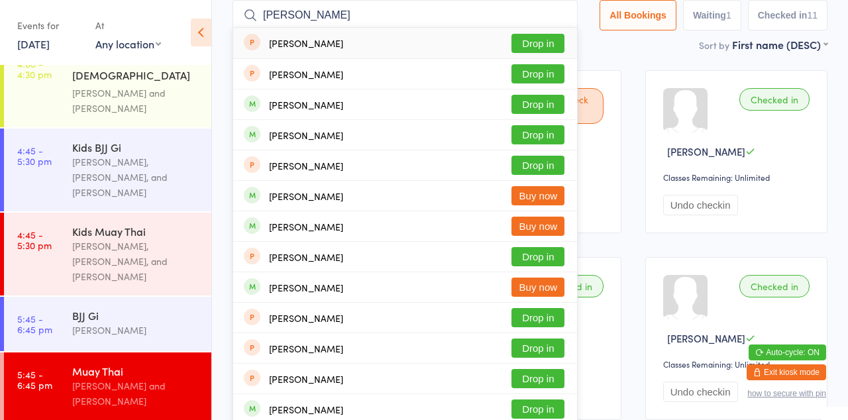
type input "[PERSON_NAME]"
click at [541, 108] on button "Drop in" at bounding box center [538, 104] width 53 height 19
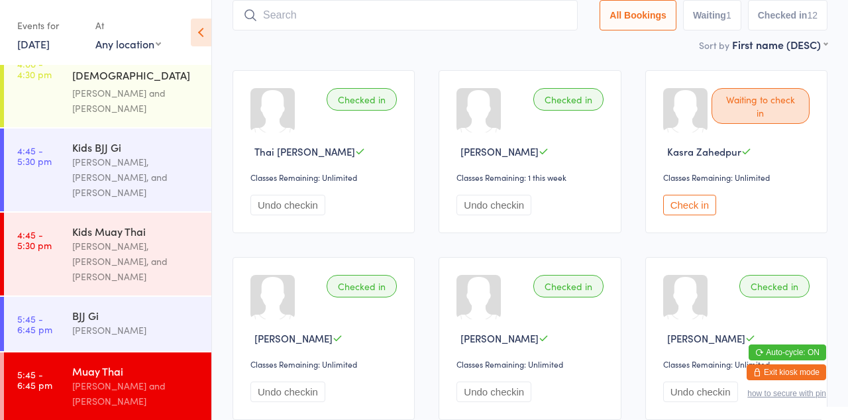
click at [77, 364] on div "Muay Thai" at bounding box center [136, 371] width 128 height 15
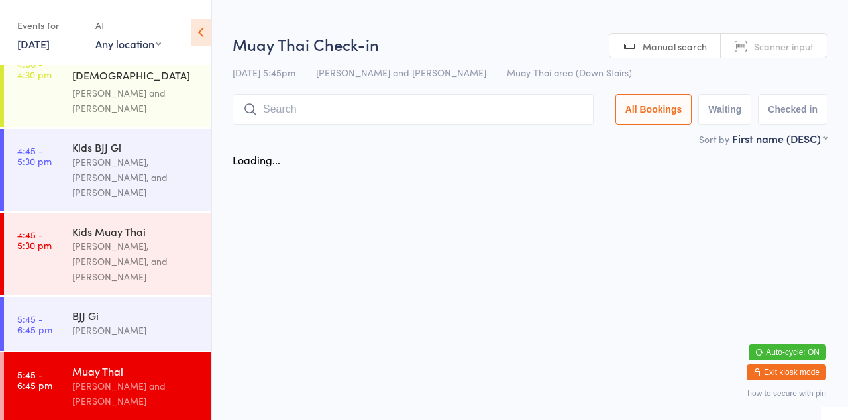
scroll to position [0, 0]
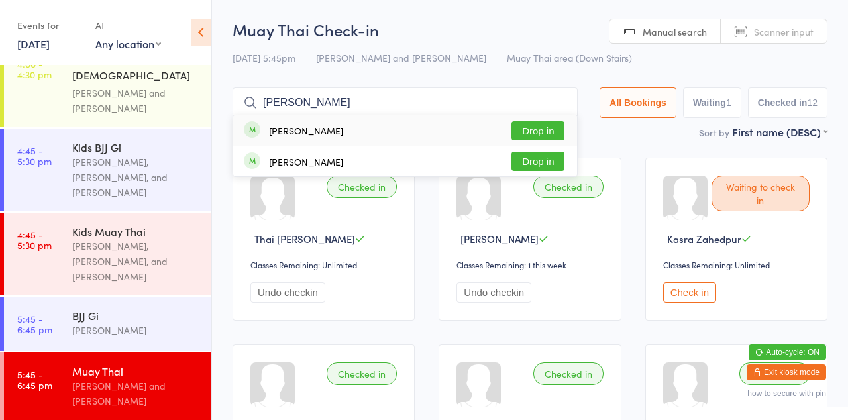
type input "[PERSON_NAME]"
click at [546, 131] on button "Drop in" at bounding box center [538, 130] width 53 height 19
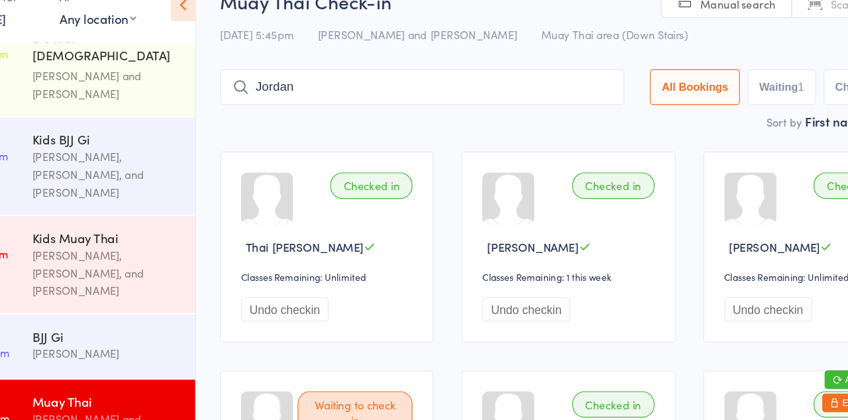
type input "Jordan"
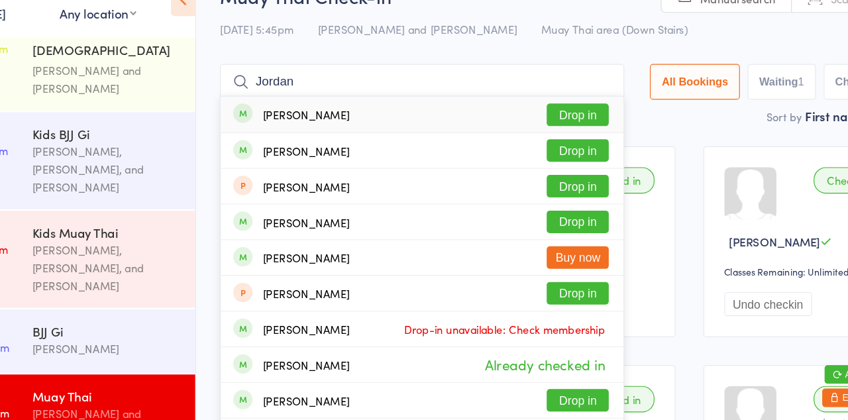
click at [557, 164] on button "Drop in" at bounding box center [538, 161] width 53 height 19
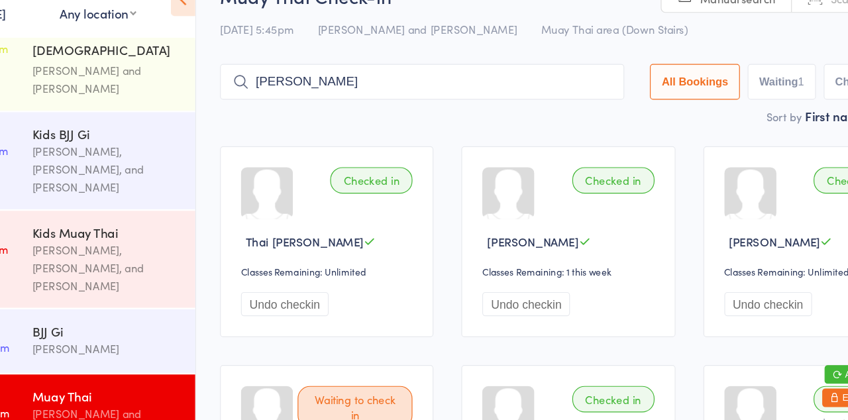
type input "[PERSON_NAME]"
click at [541, 135] on button "Drop in" at bounding box center [538, 130] width 53 height 19
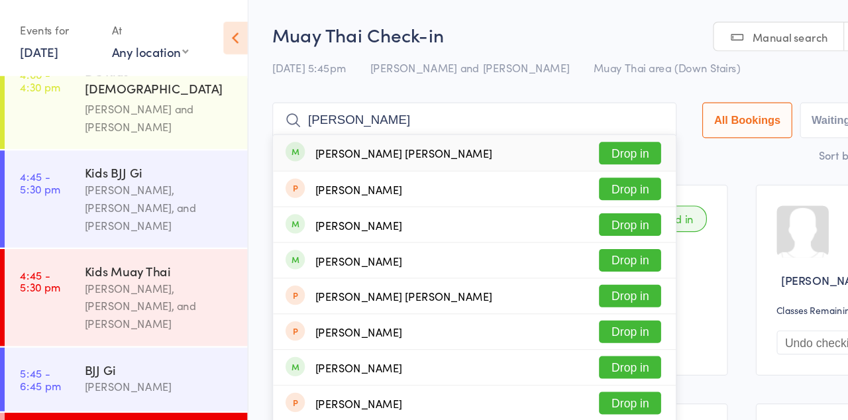
type input "[PERSON_NAME]"
click at [557, 134] on button "Drop in" at bounding box center [538, 130] width 53 height 19
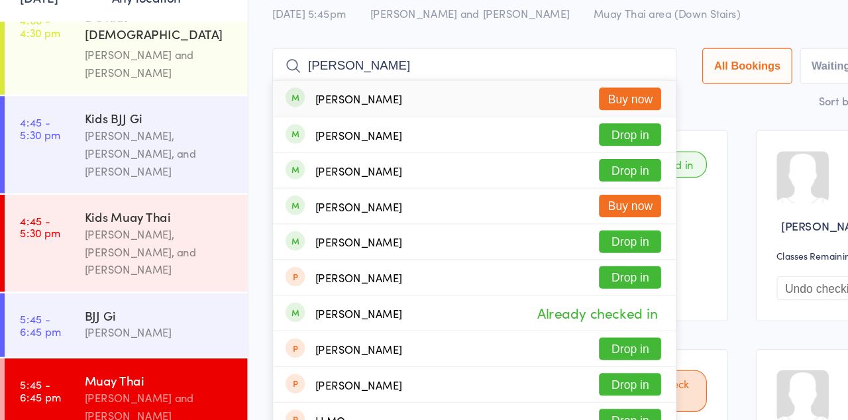
type input "[PERSON_NAME]"
click at [552, 196] on button "Drop in" at bounding box center [538, 191] width 53 height 19
